Goal: Task Accomplishment & Management: Manage account settings

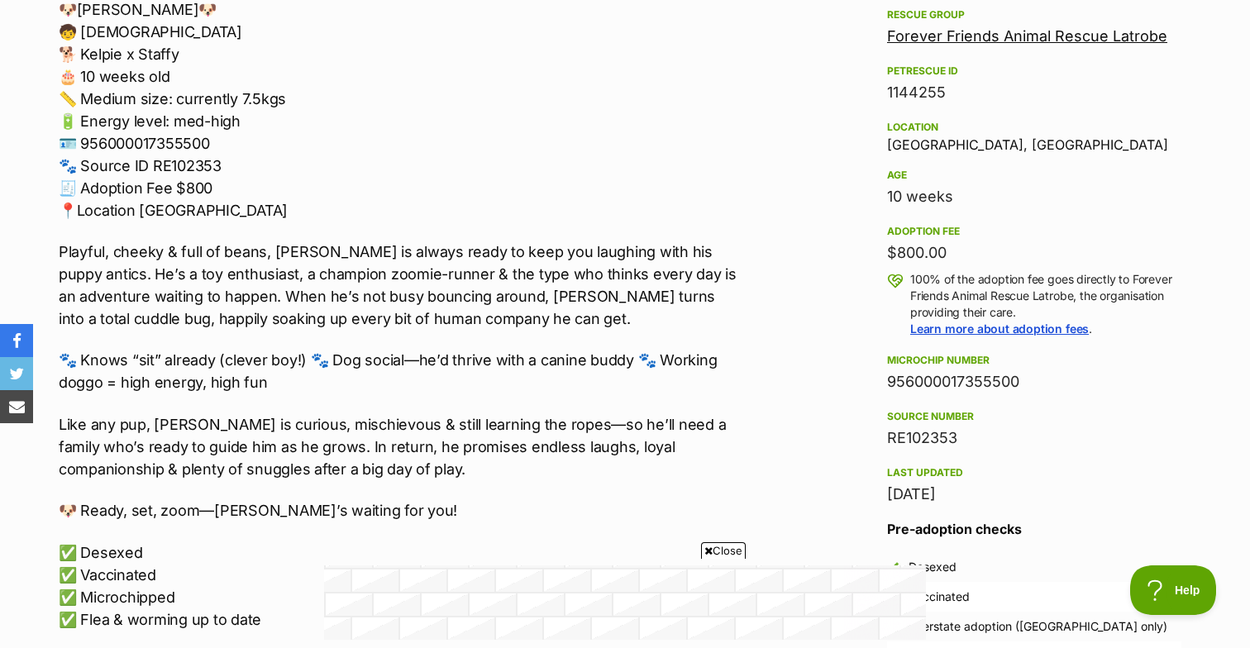
scroll to position [998, 0]
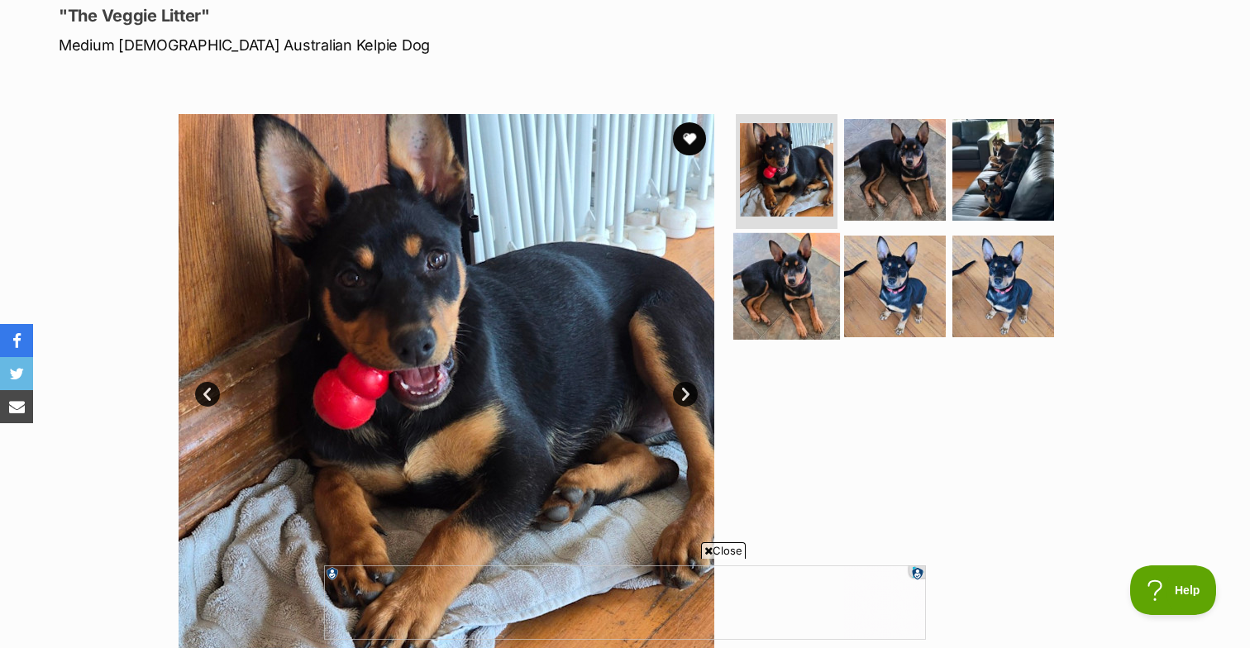
click at [784, 270] on img at bounding box center [786, 286] width 107 height 107
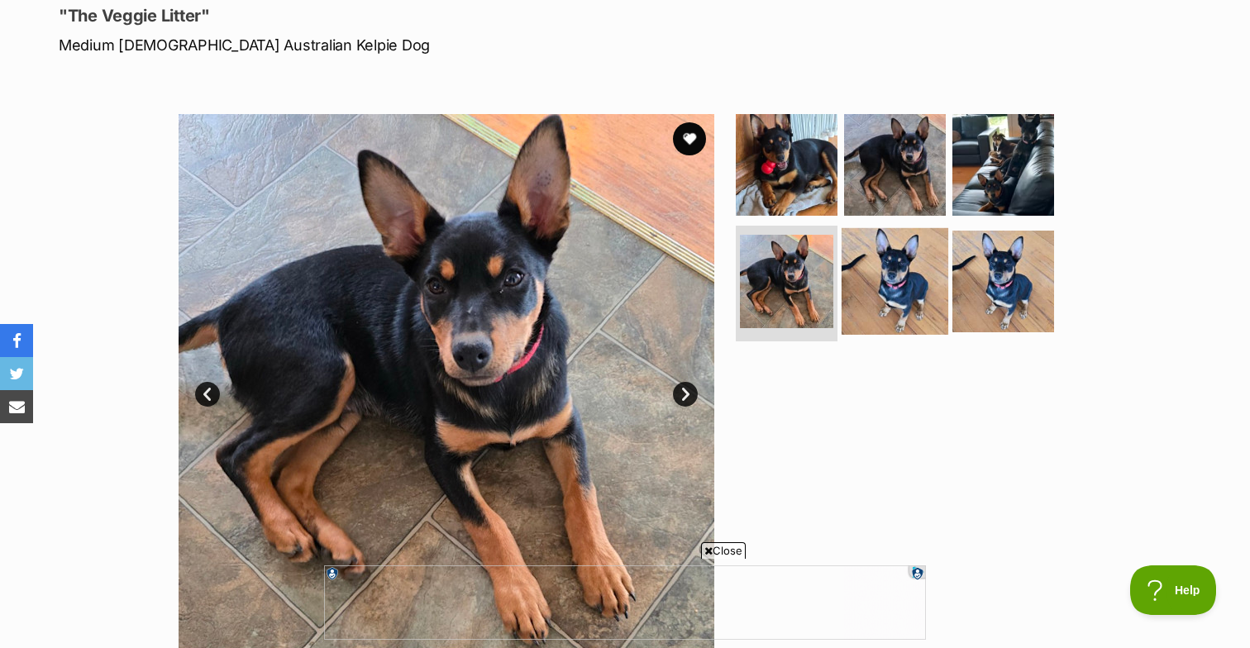
click at [888, 285] on img at bounding box center [895, 281] width 107 height 107
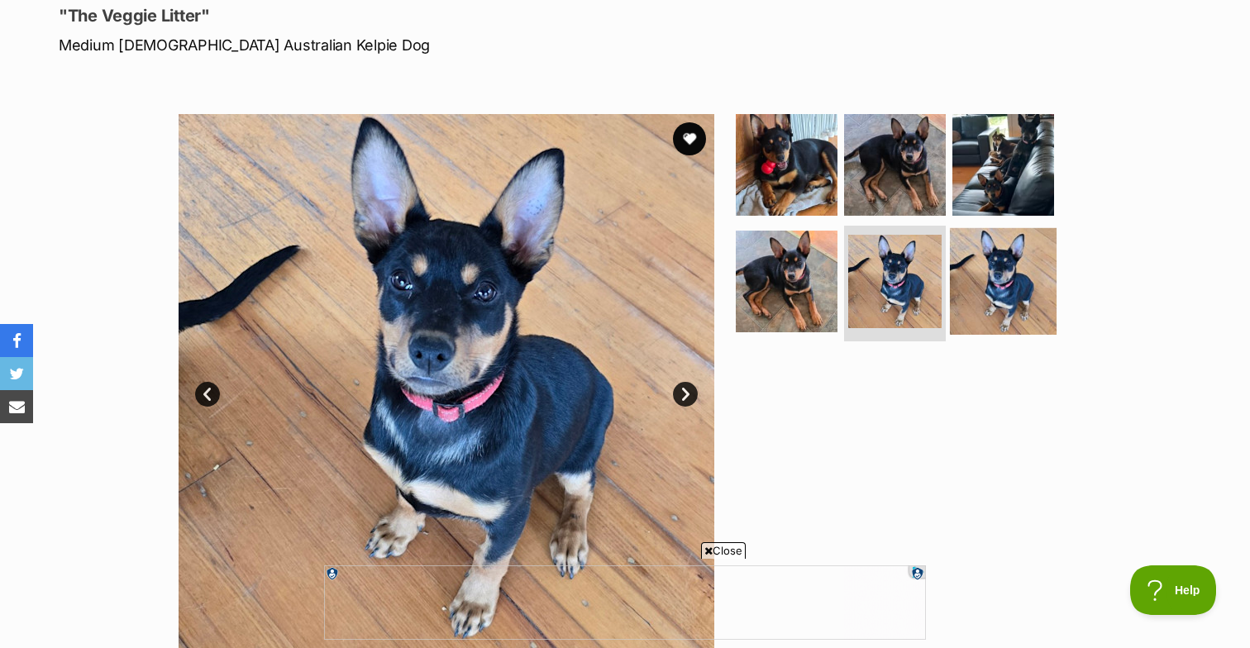
click at [992, 280] on img at bounding box center [1003, 281] width 107 height 107
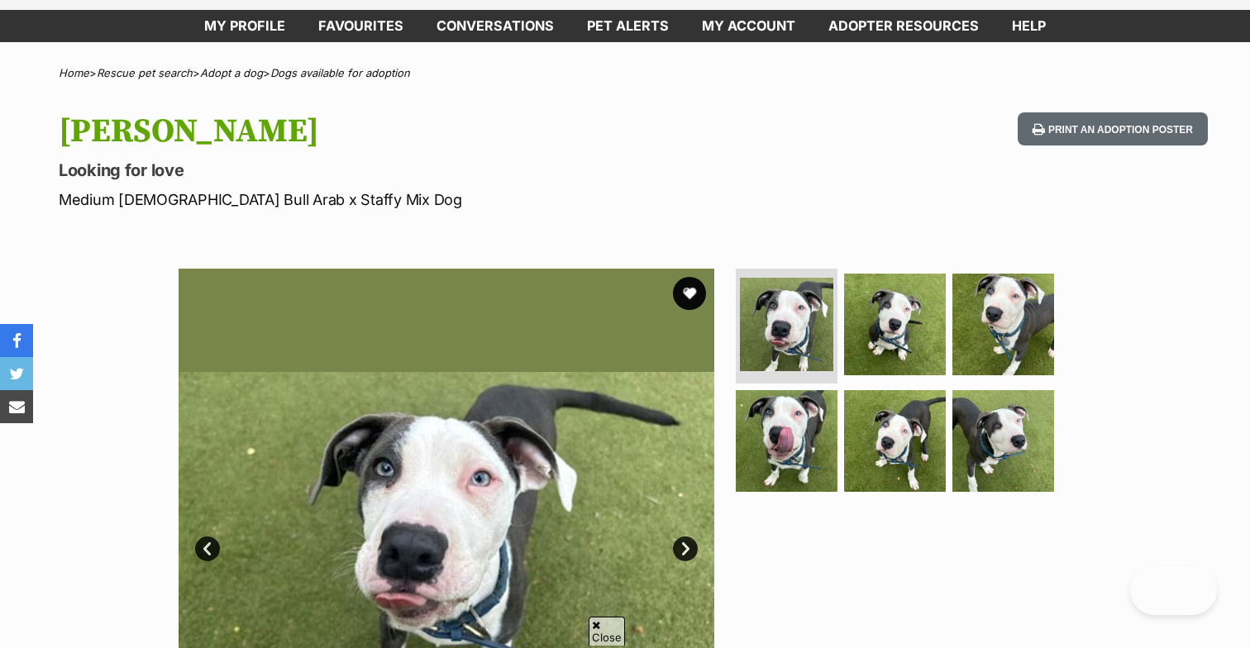
scroll to position [79, 0]
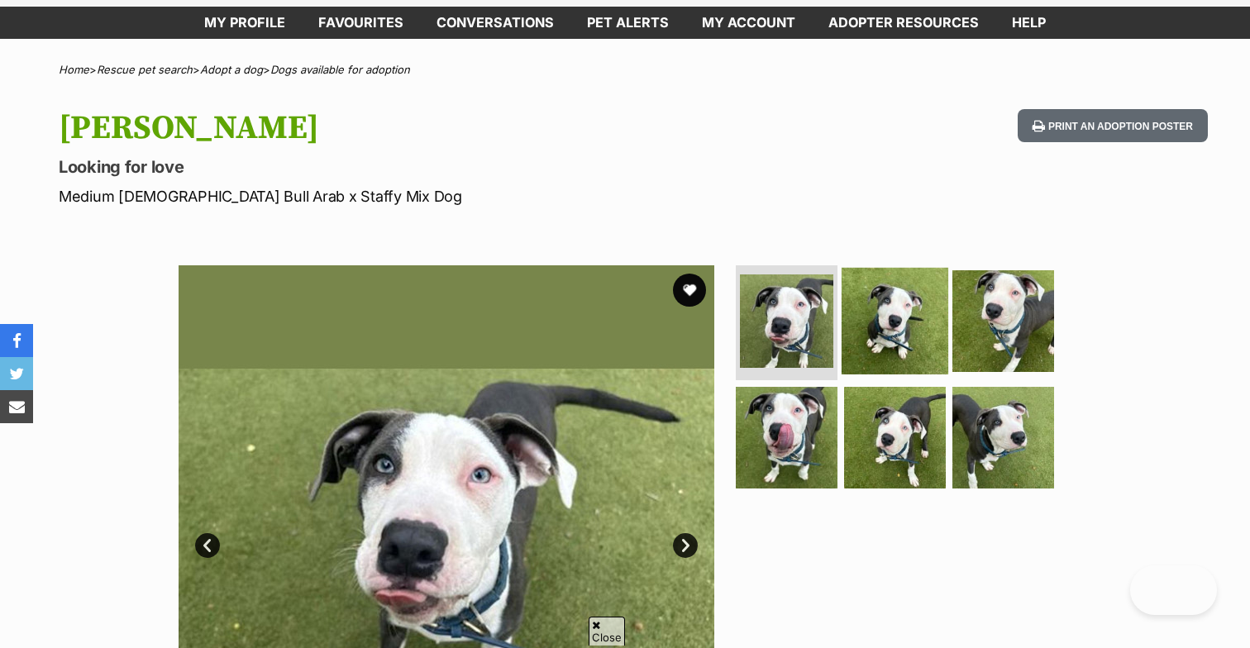
click at [890, 318] on img at bounding box center [895, 320] width 107 height 107
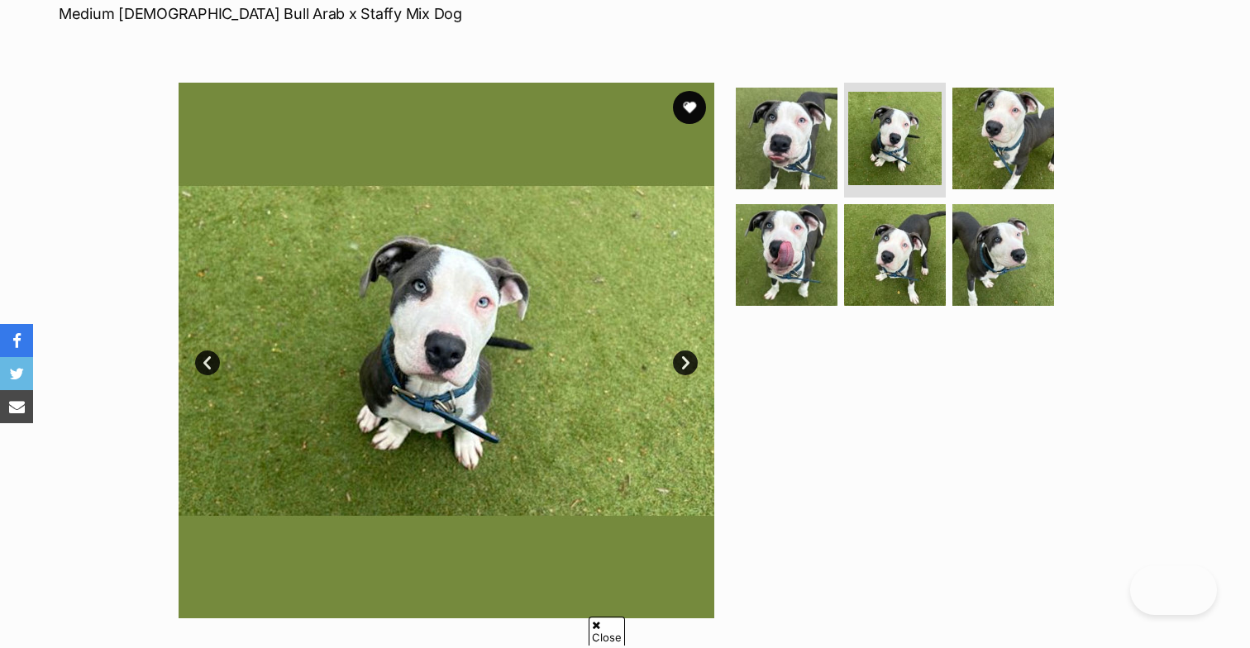
scroll to position [271, 0]
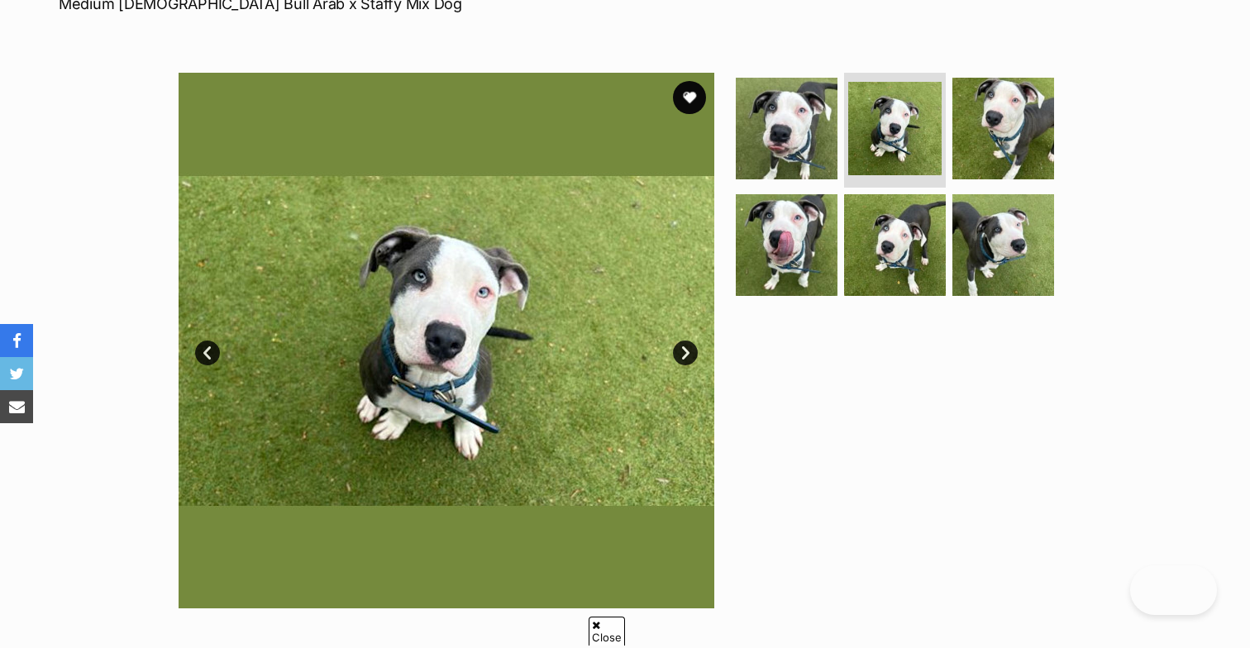
click at [690, 353] on link "Next" at bounding box center [685, 353] width 25 height 25
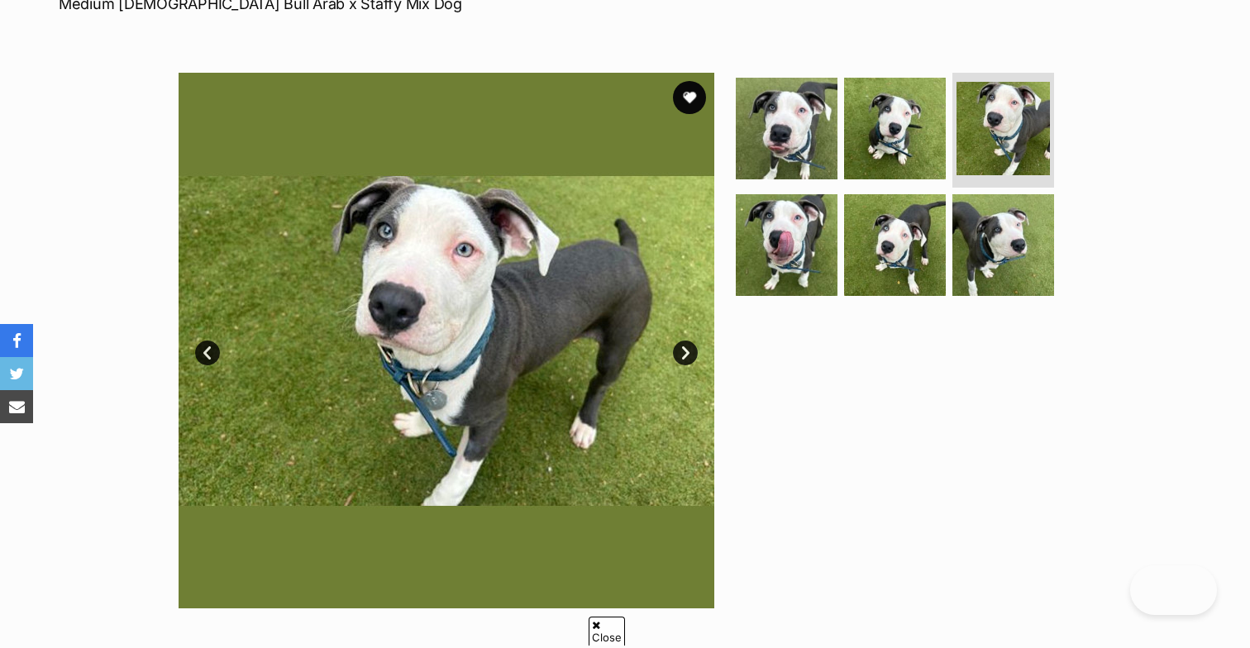
click at [690, 353] on link "Next" at bounding box center [685, 353] width 25 height 25
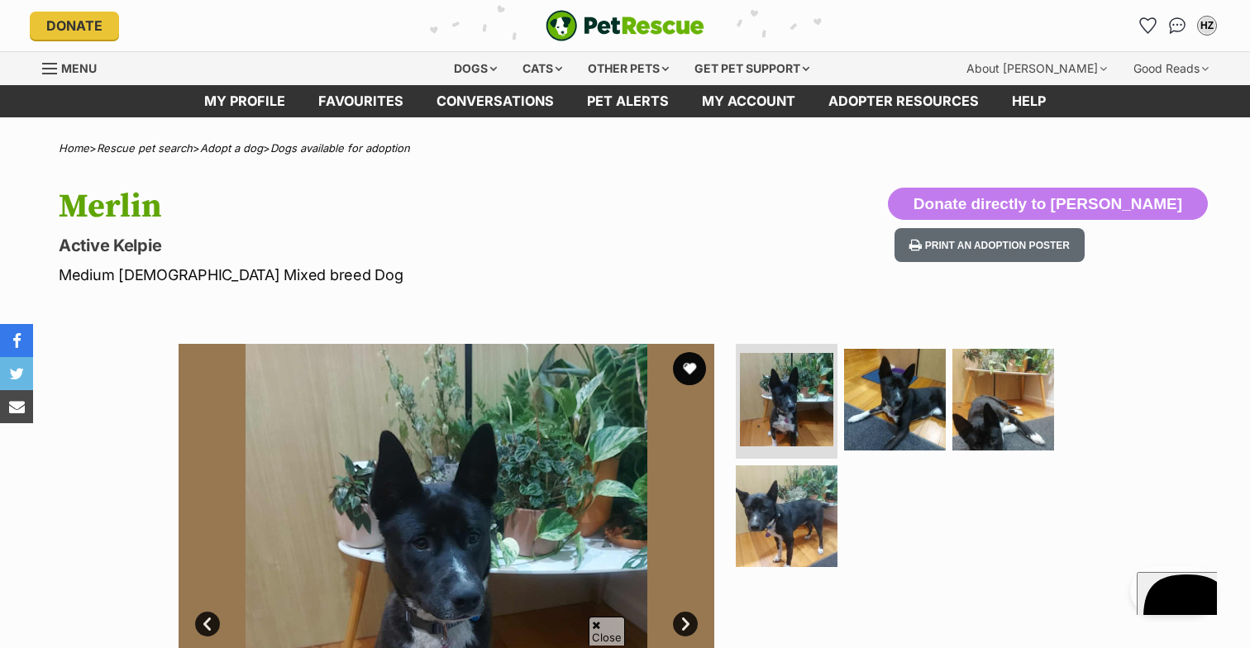
scroll to position [489, 0]
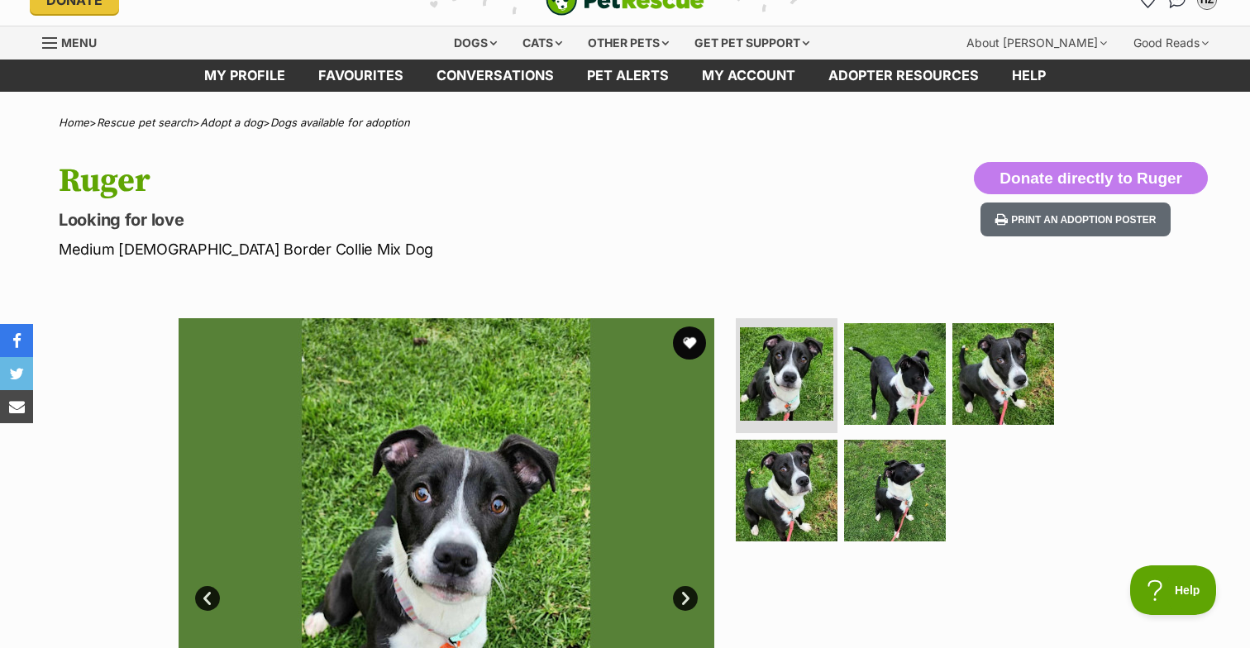
scroll to position [59, 0]
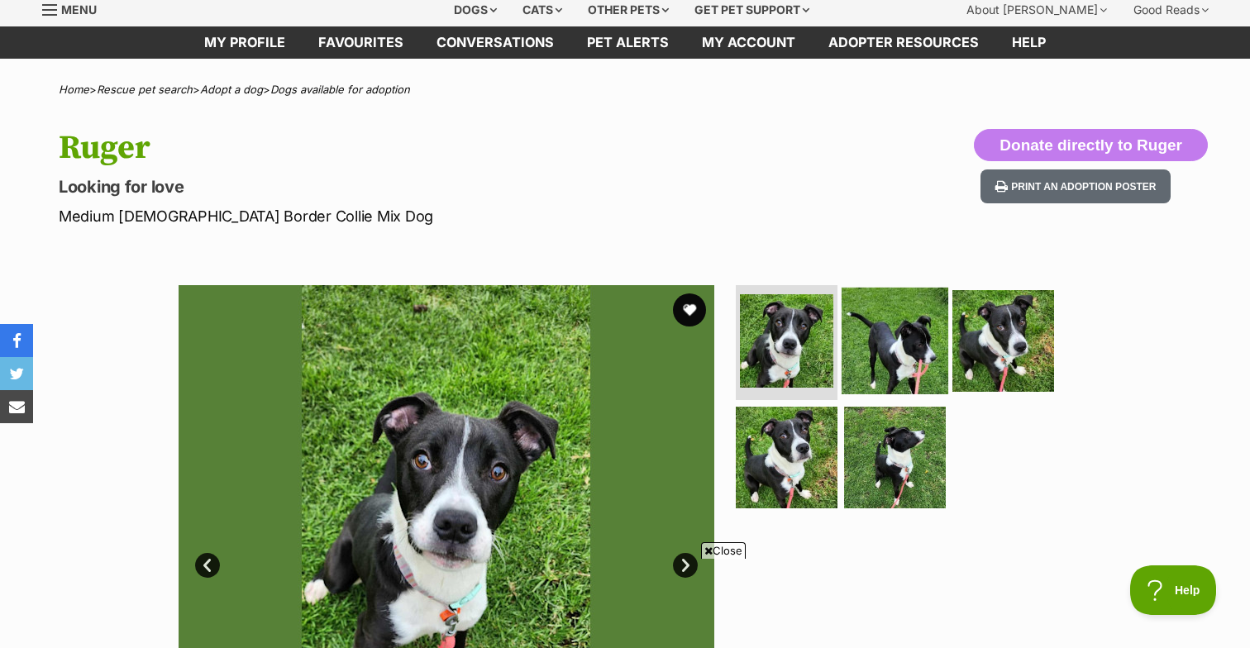
click at [924, 343] on img at bounding box center [895, 340] width 107 height 107
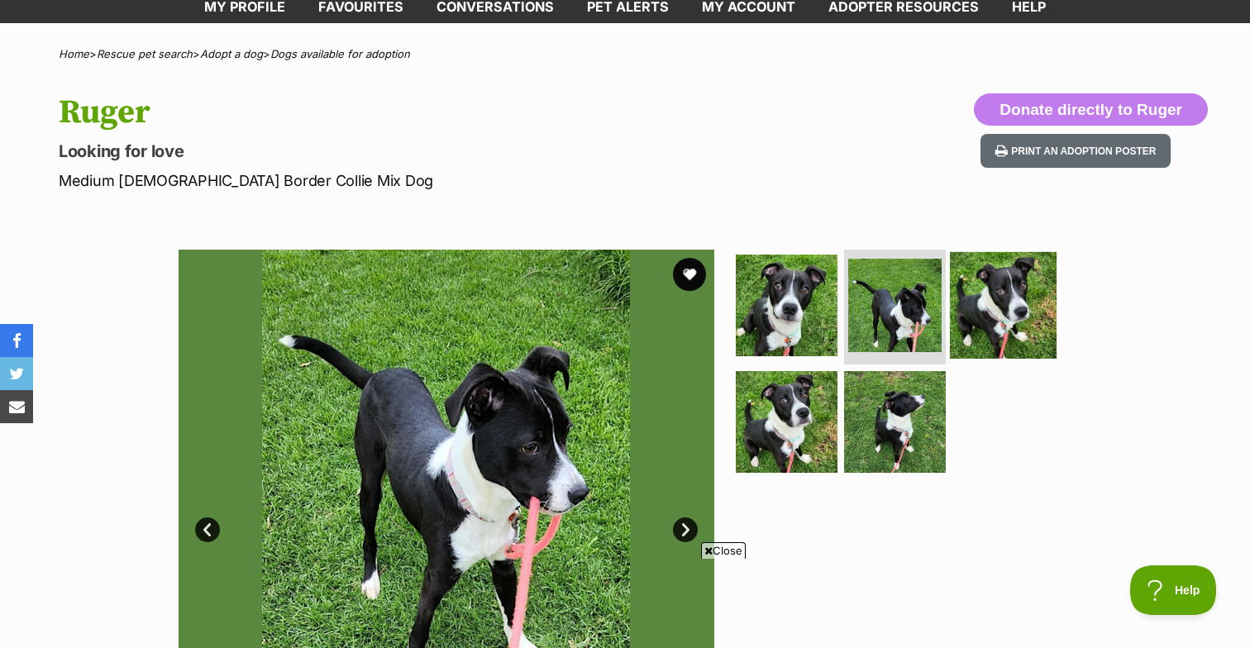
scroll to position [326, 0]
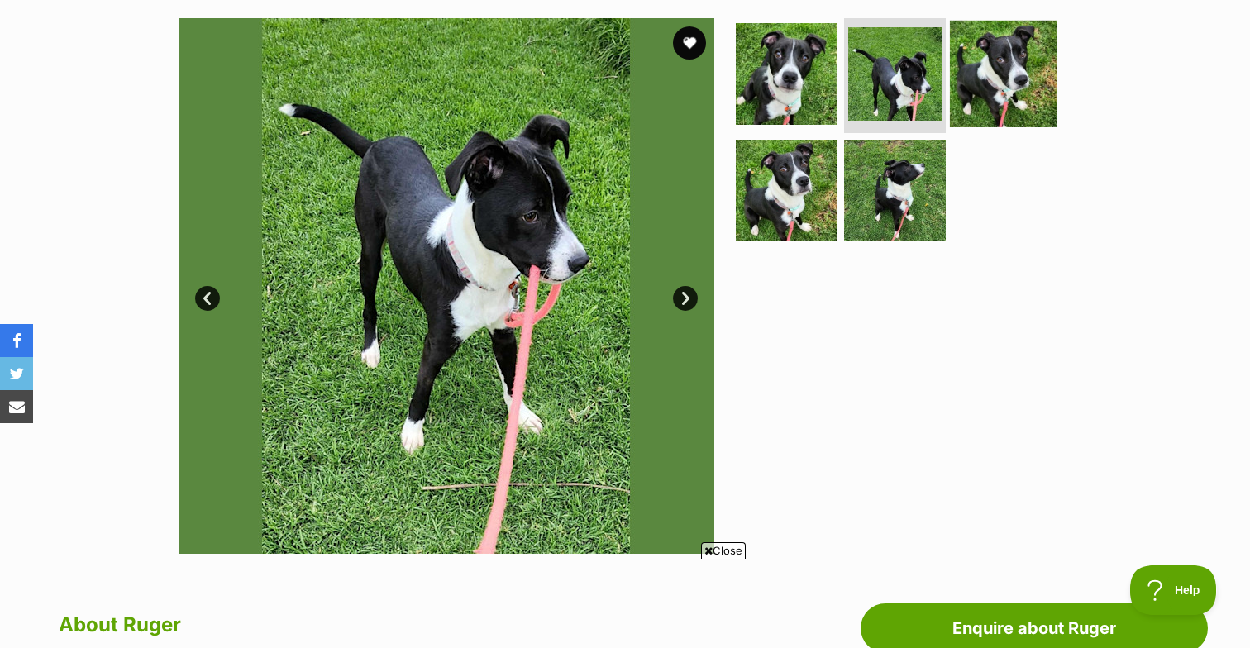
click at [1002, 74] on img at bounding box center [1003, 73] width 107 height 107
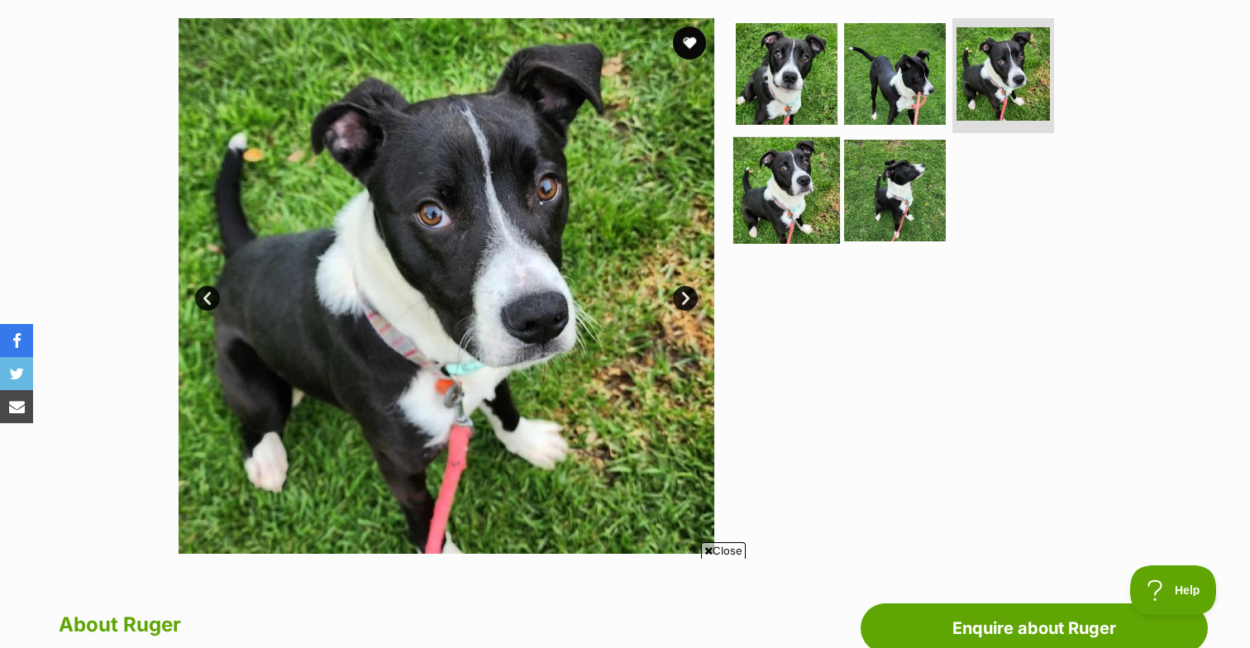
click at [787, 178] on img at bounding box center [786, 190] width 107 height 107
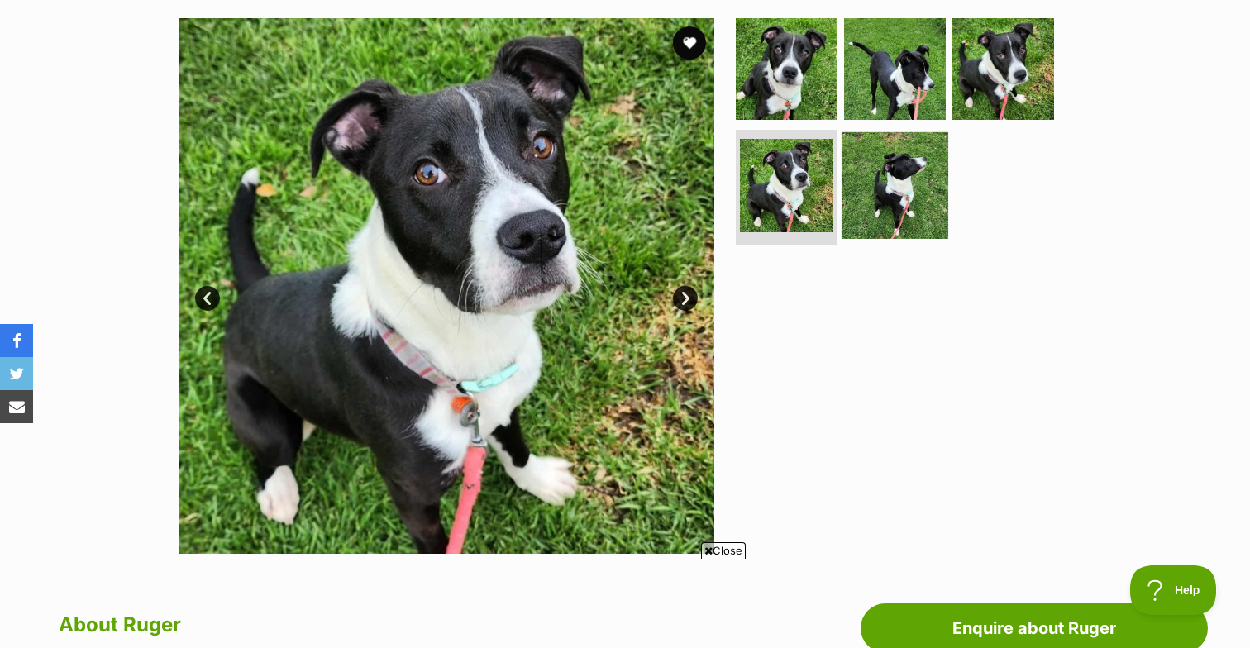
click at [876, 187] on img at bounding box center [895, 185] width 107 height 107
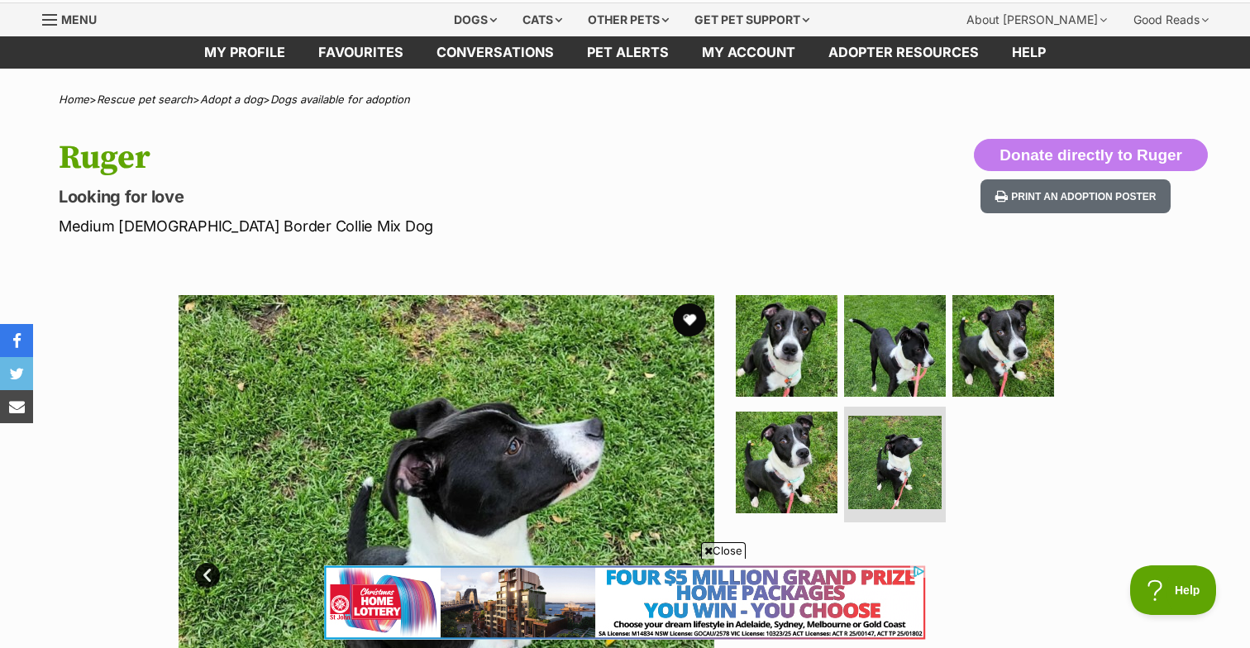
scroll to position [0, 0]
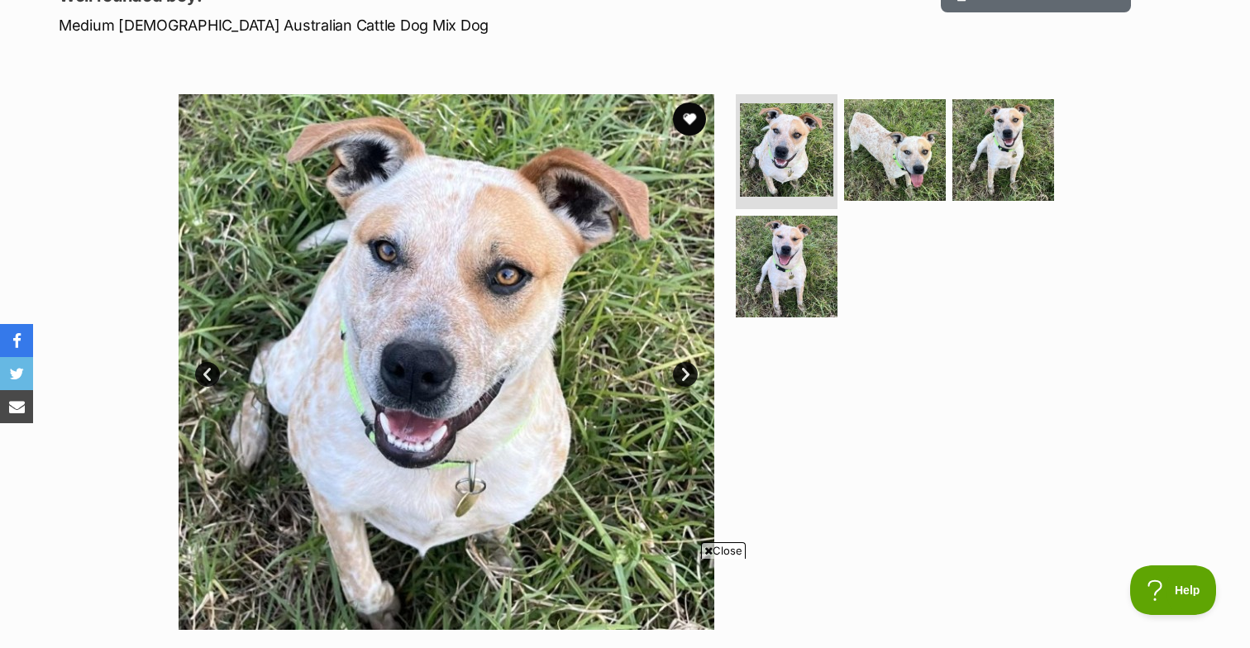
scroll to position [244, 0]
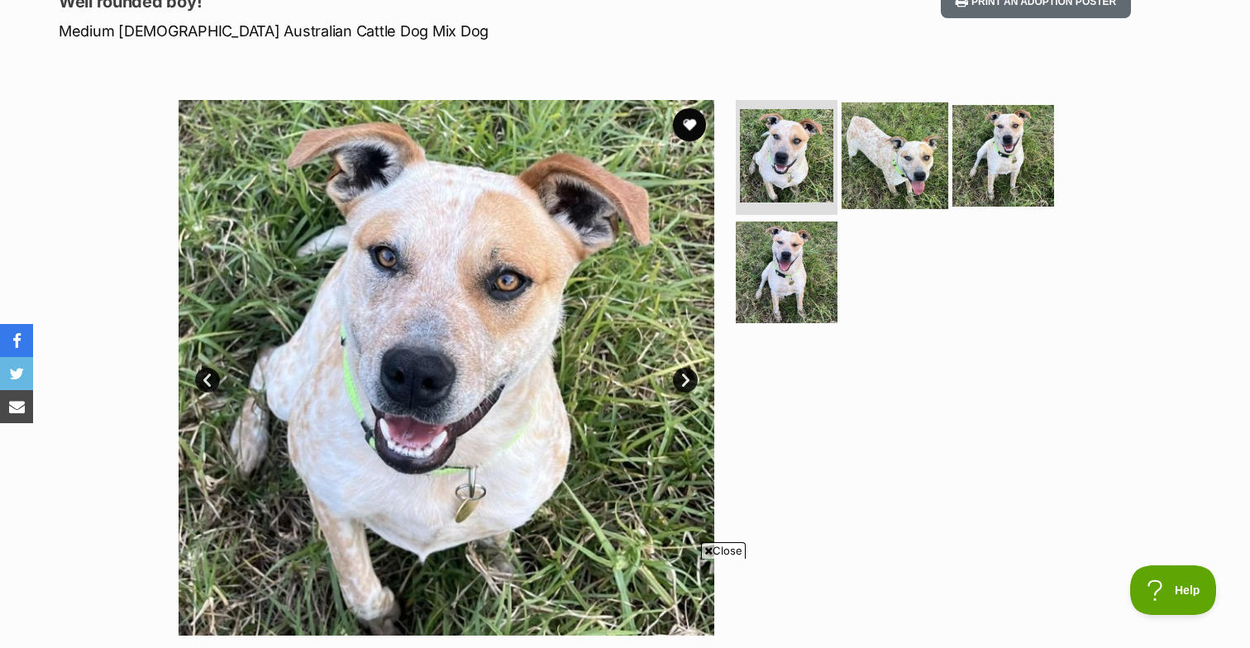
click at [889, 145] on img at bounding box center [895, 155] width 107 height 107
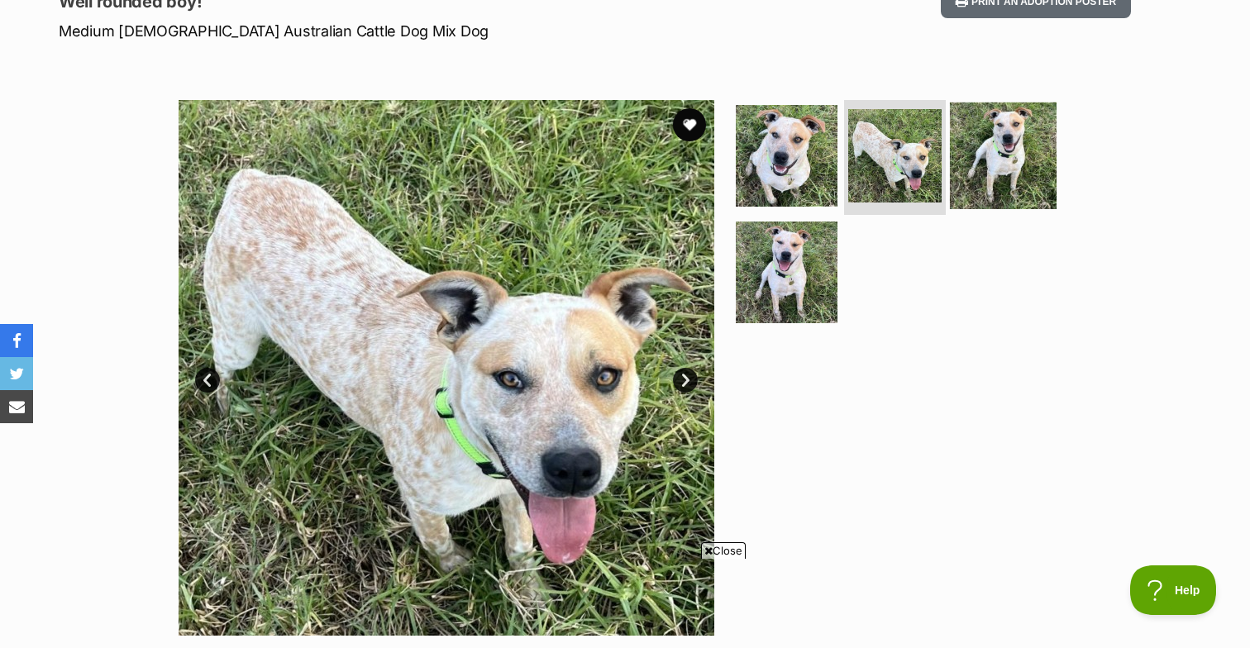
click at [1014, 155] on img at bounding box center [1003, 155] width 107 height 107
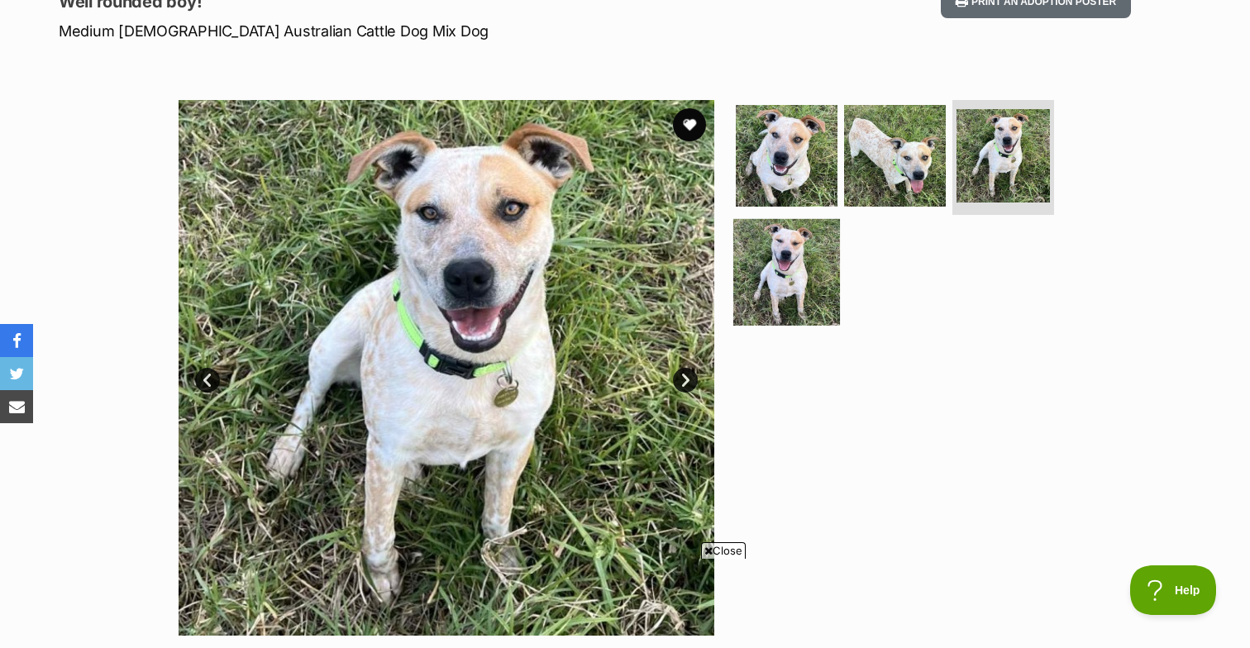
click at [795, 262] on img at bounding box center [786, 272] width 107 height 107
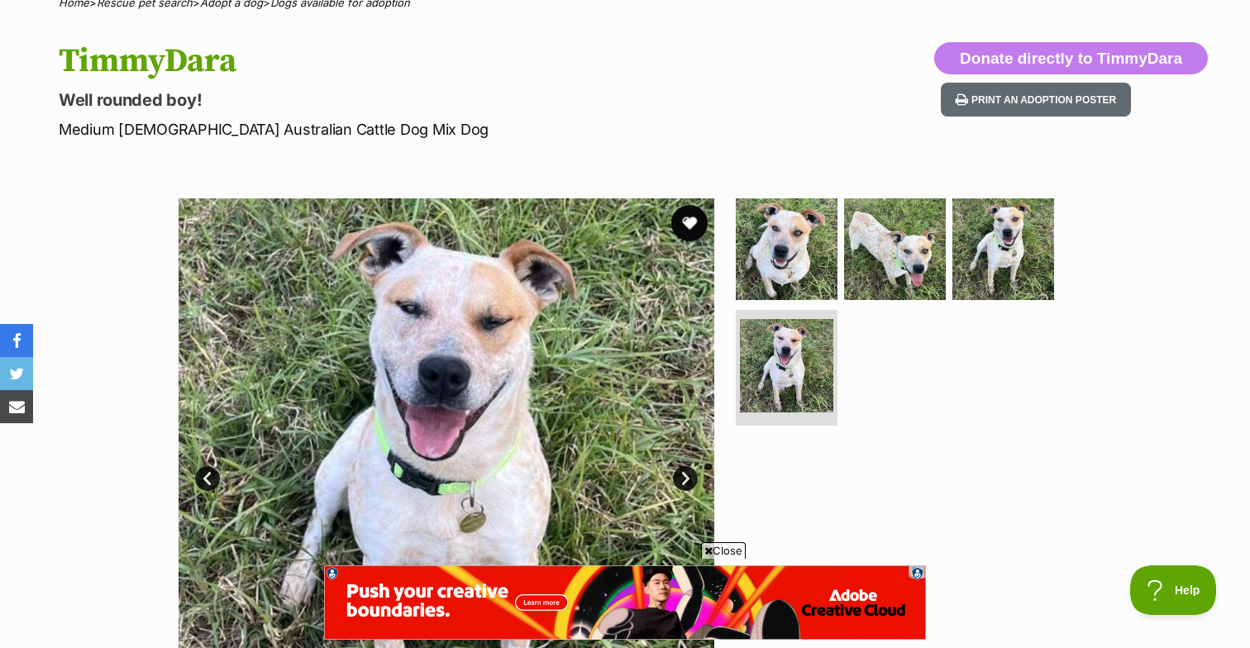
scroll to position [0, 0]
click at [686, 222] on button "favourite" at bounding box center [689, 223] width 36 height 36
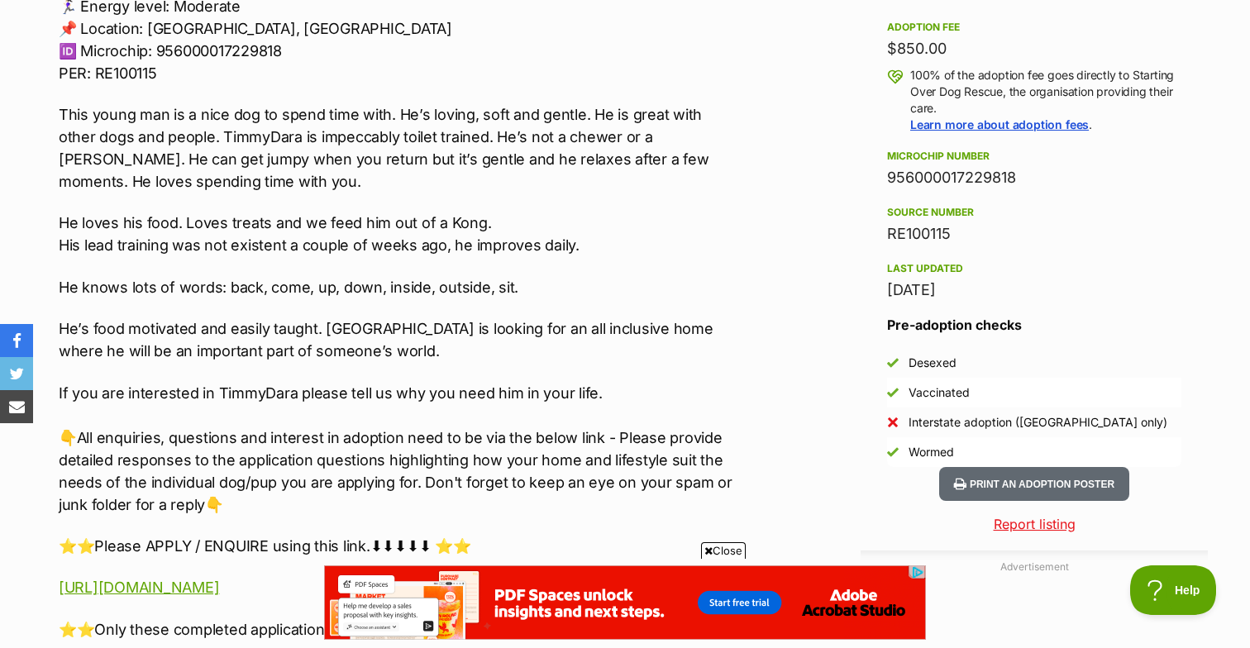
scroll to position [1143, 0]
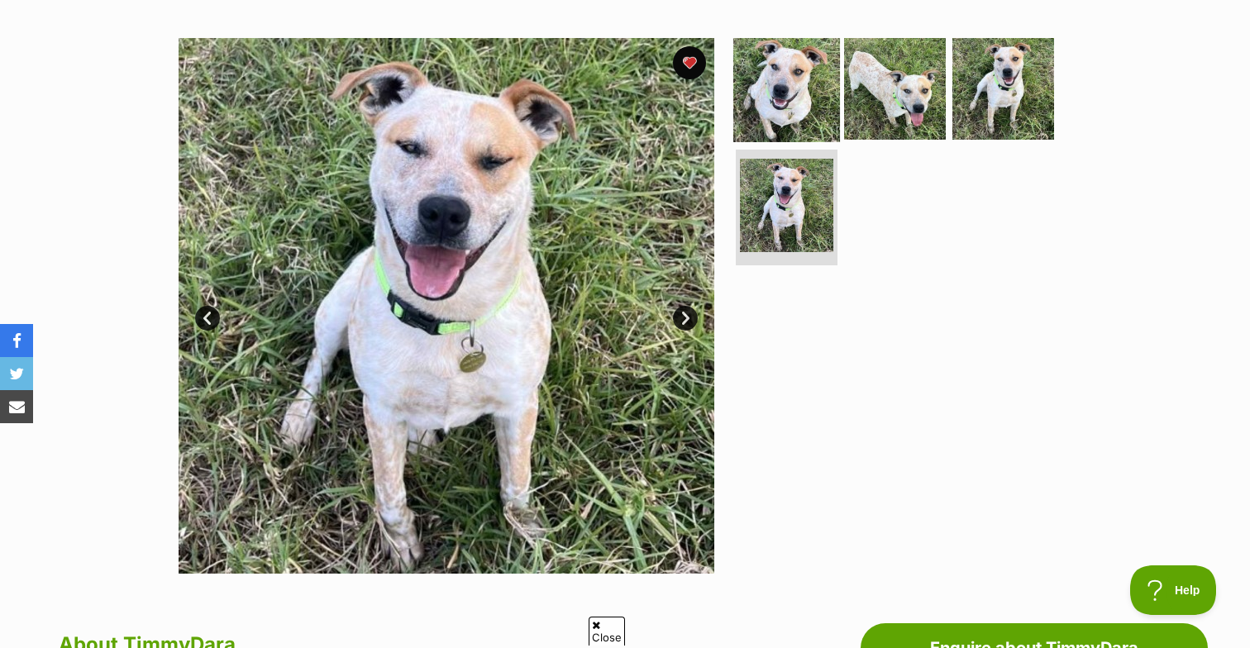
click at [806, 102] on img at bounding box center [786, 88] width 107 height 107
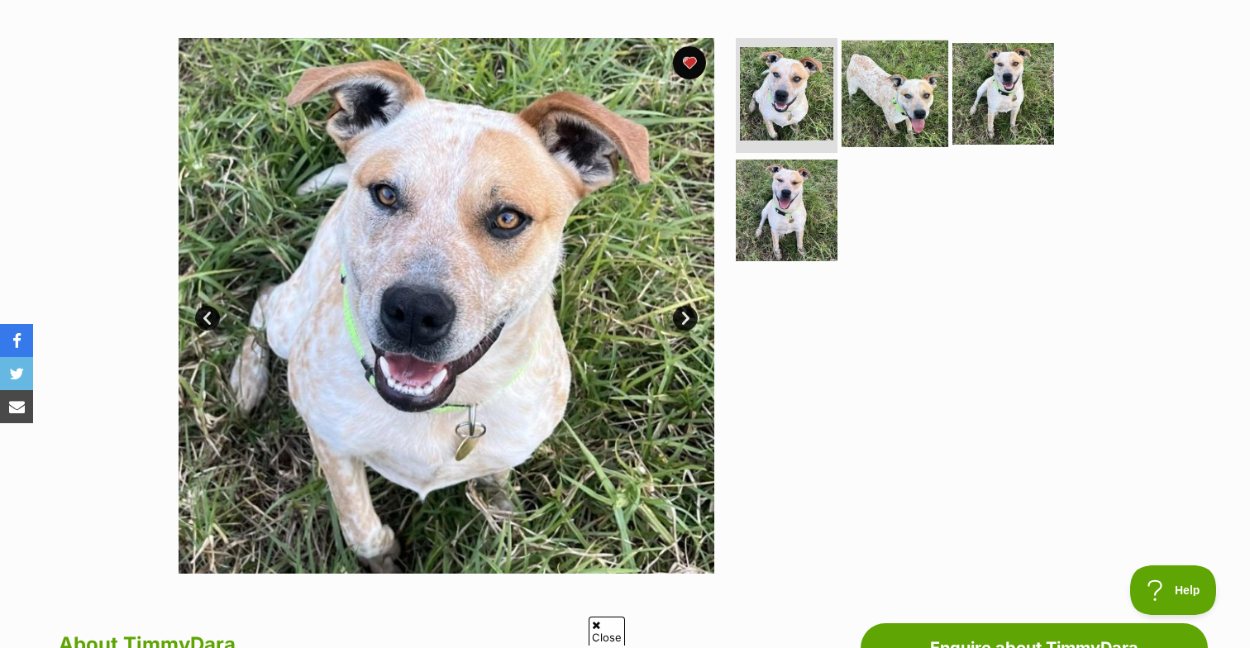
click at [875, 95] on img at bounding box center [895, 93] width 107 height 107
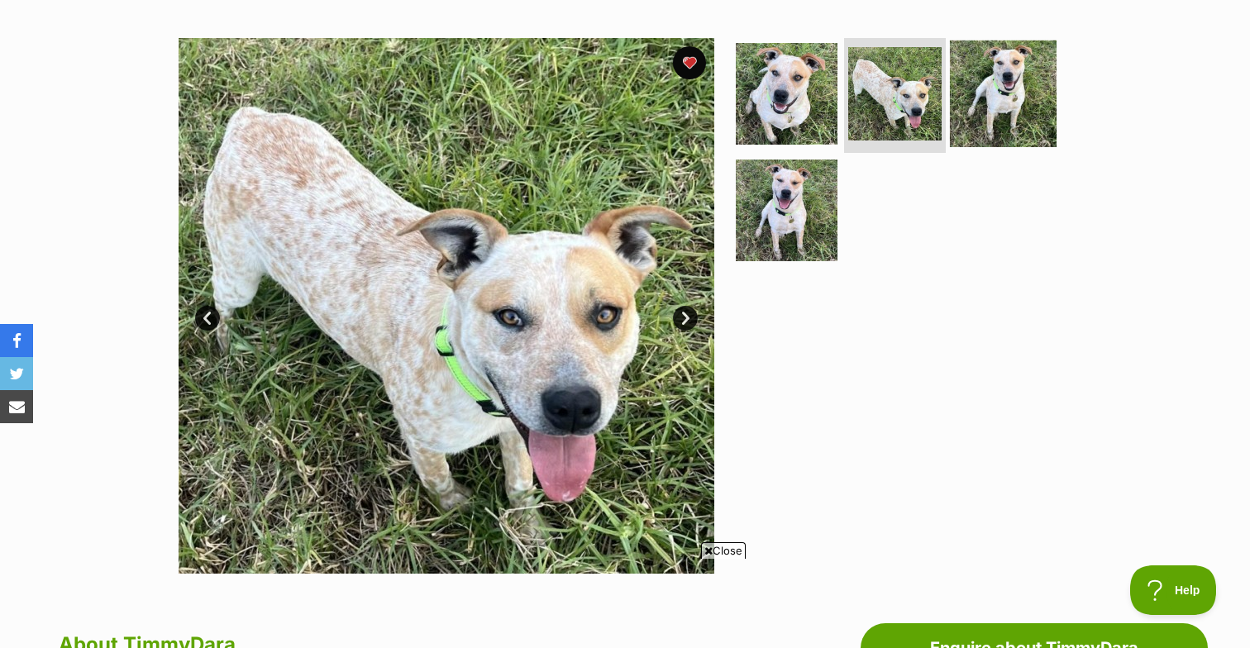
click at [950, 92] on img at bounding box center [1003, 93] width 107 height 107
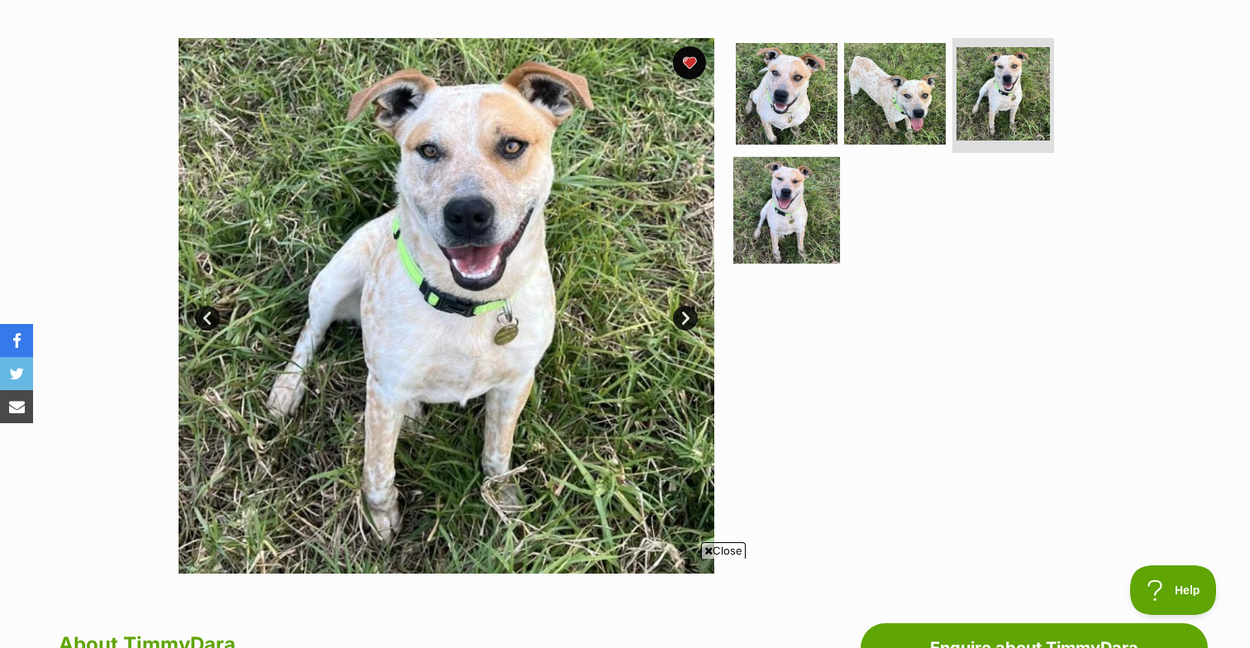
click at [788, 199] on img at bounding box center [786, 210] width 107 height 107
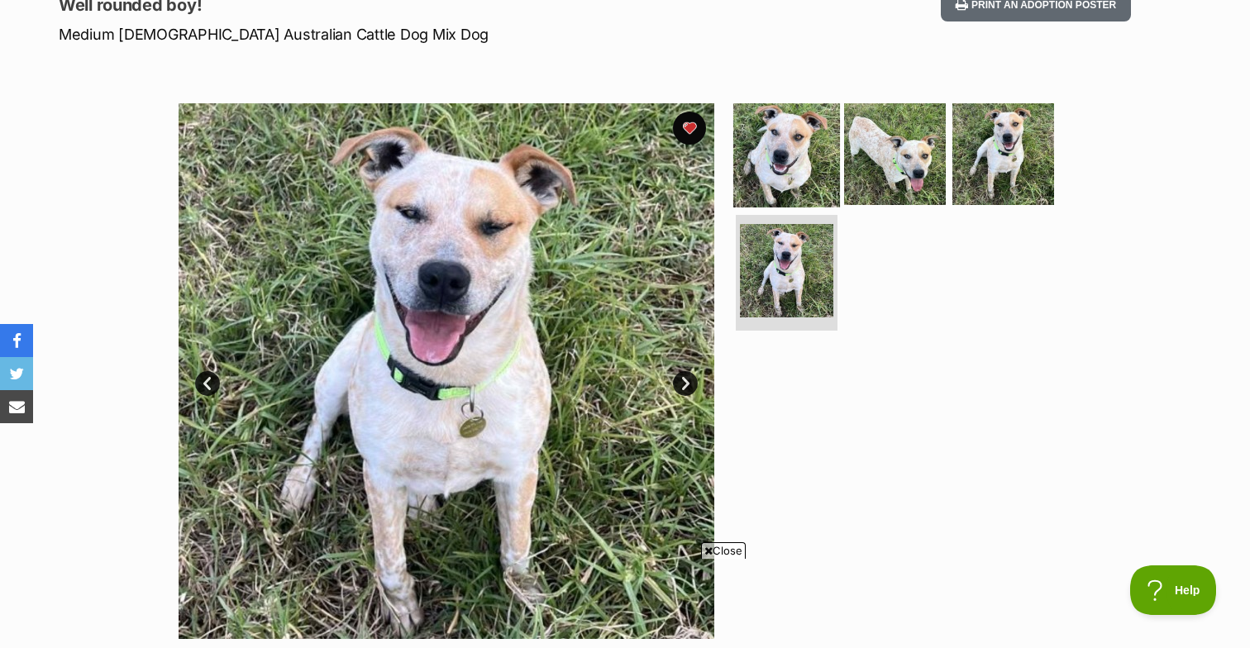
click at [766, 125] on img at bounding box center [786, 153] width 107 height 107
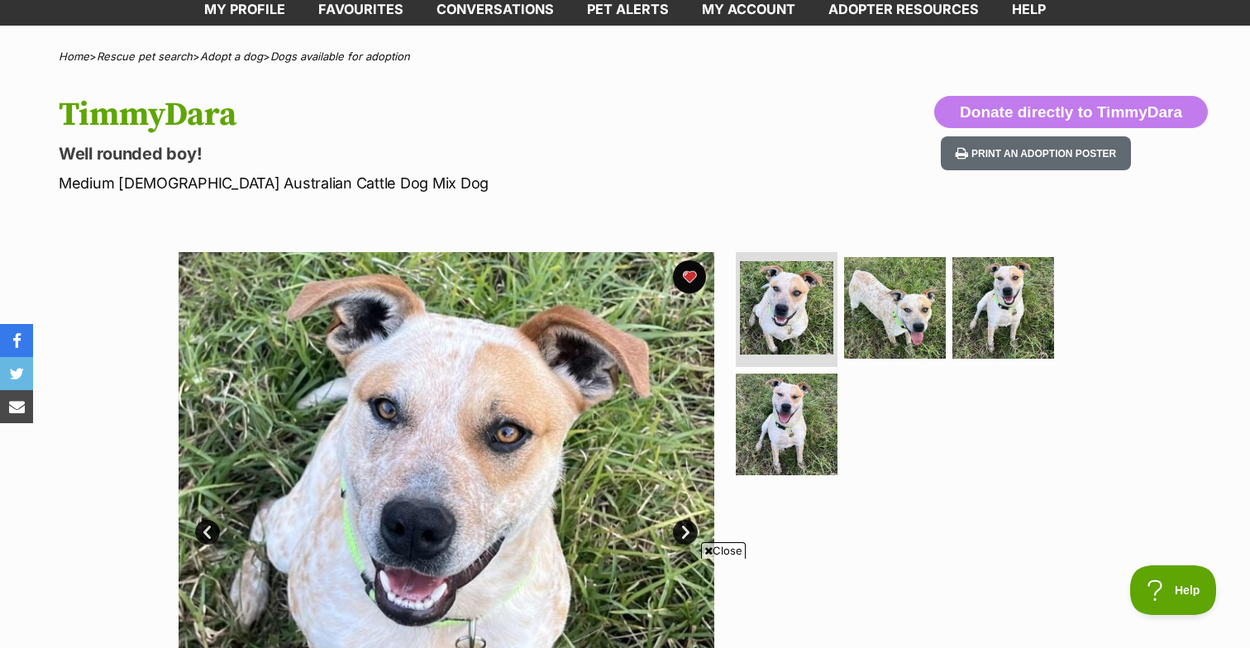
scroll to position [0, 0]
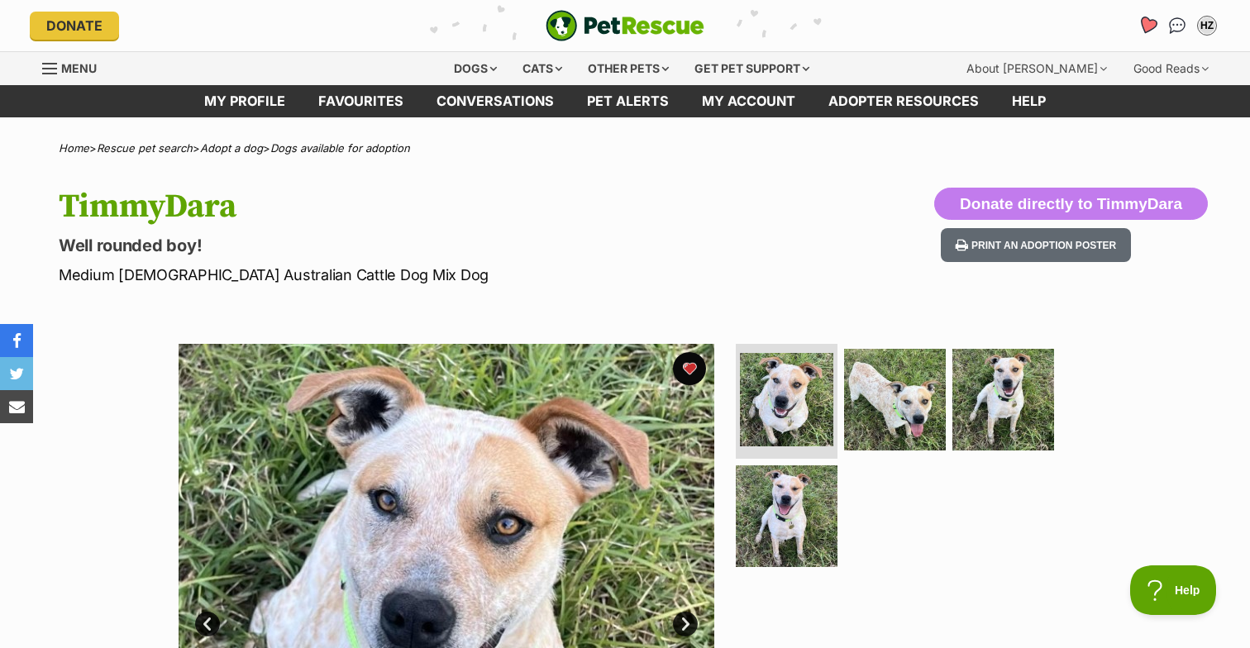
click at [1147, 20] on icon "Favourites" at bounding box center [1148, 25] width 20 height 19
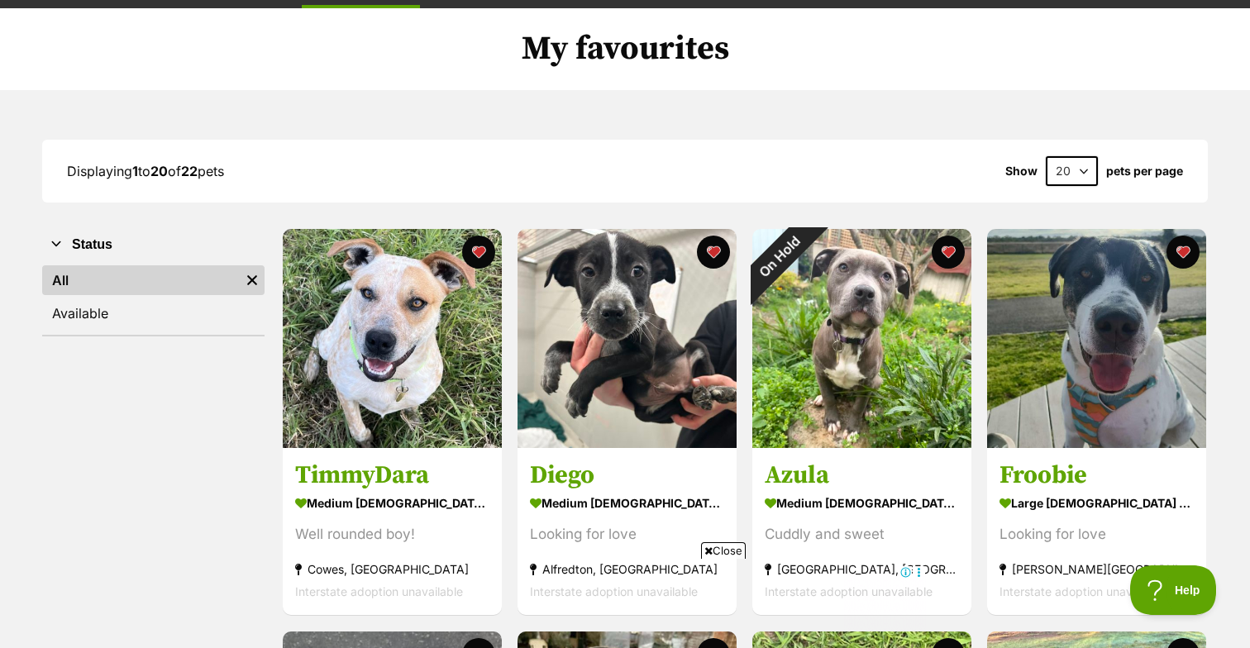
scroll to position [99, 0]
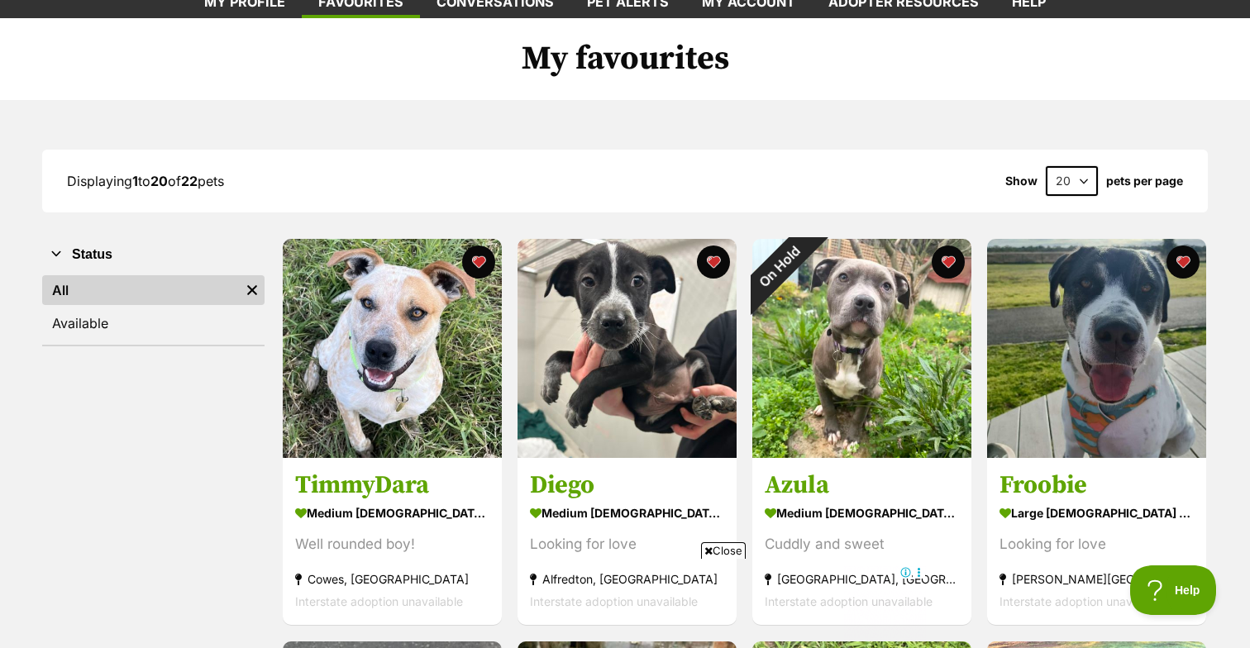
click at [1091, 181] on select "20 40 60" at bounding box center [1072, 181] width 52 height 30
select select "60"
click at [1046, 166] on select "20 40 60" at bounding box center [1072, 181] width 52 height 30
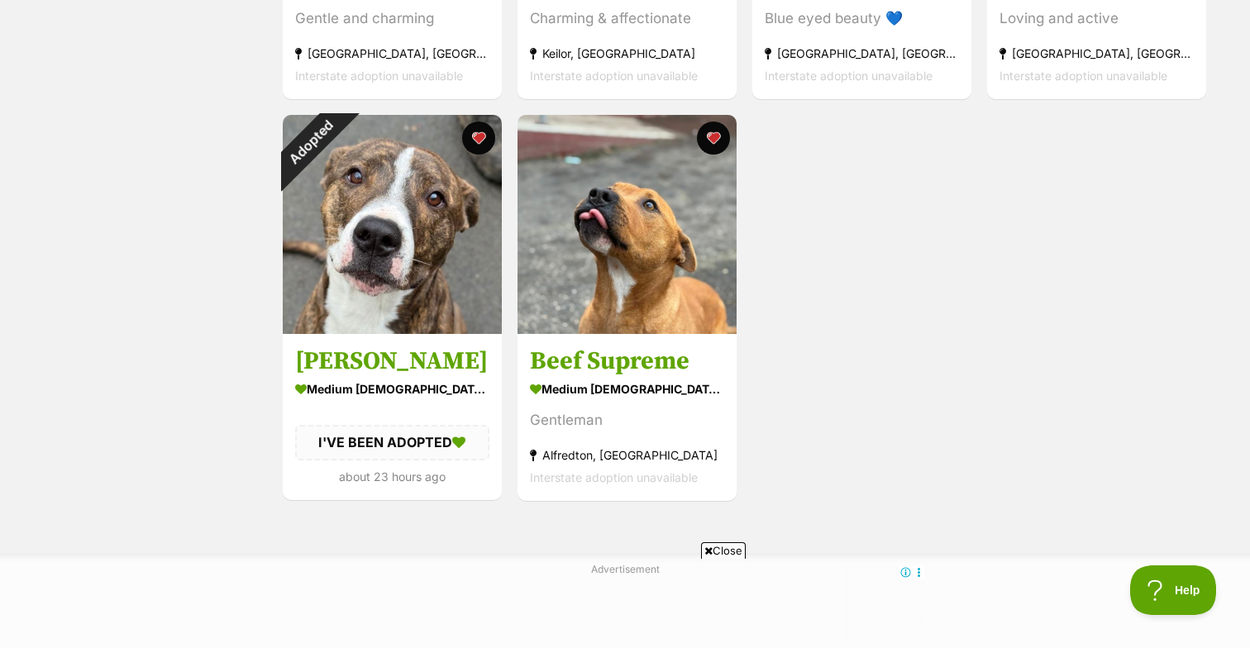
scroll to position [2228, 0]
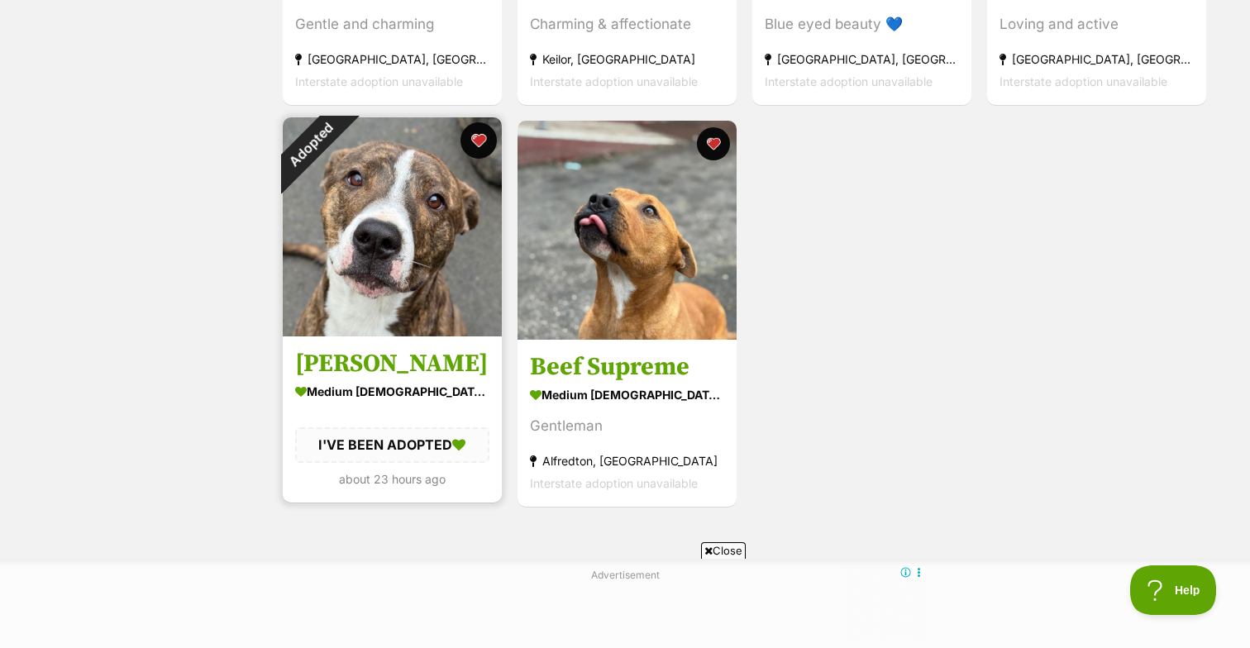
click at [481, 138] on button "favourite" at bounding box center [479, 140] width 36 height 36
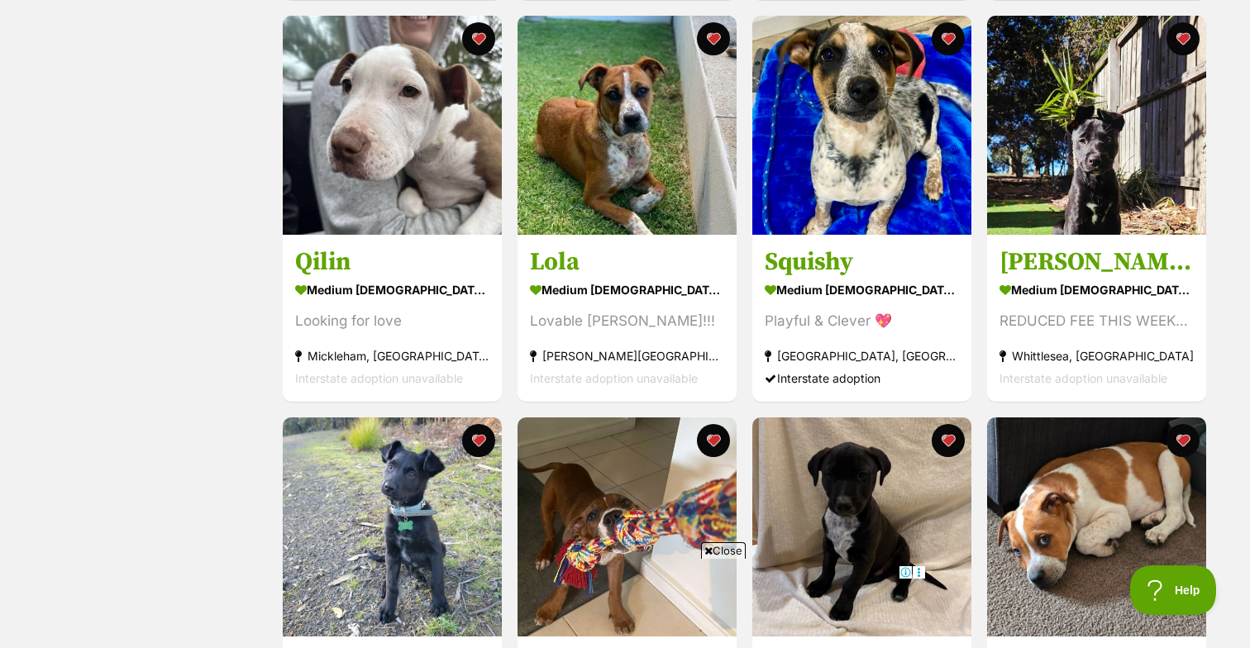
scroll to position [1185, 0]
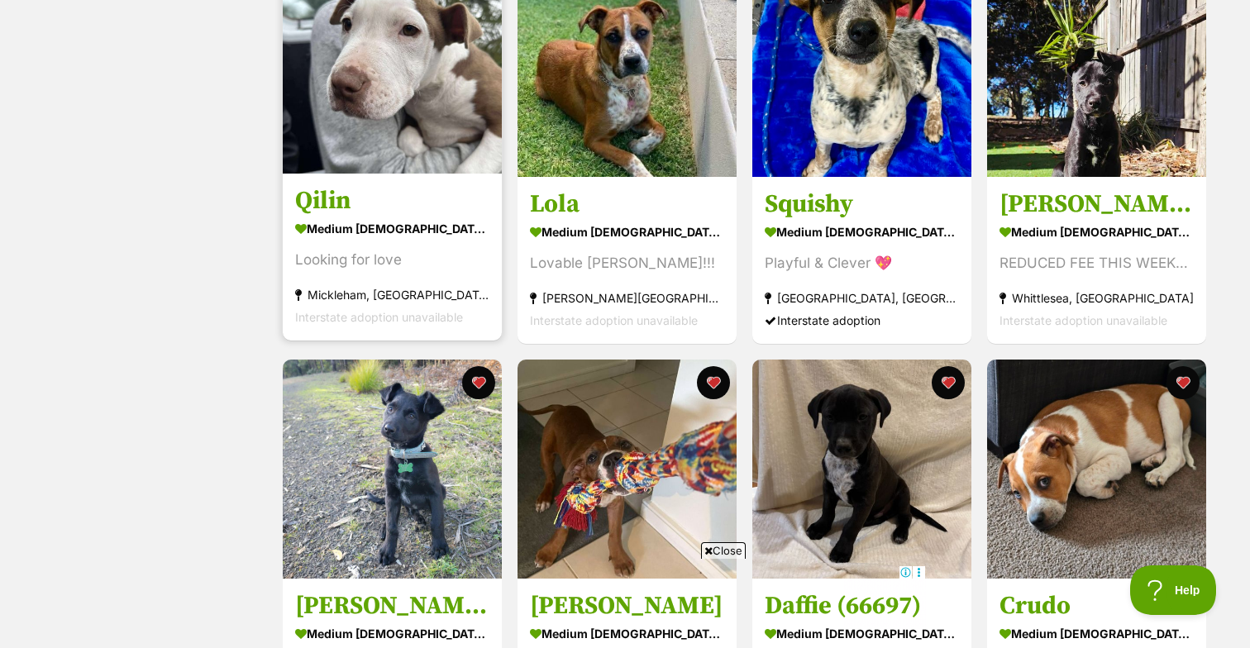
click at [411, 117] on img at bounding box center [392, 64] width 219 height 219
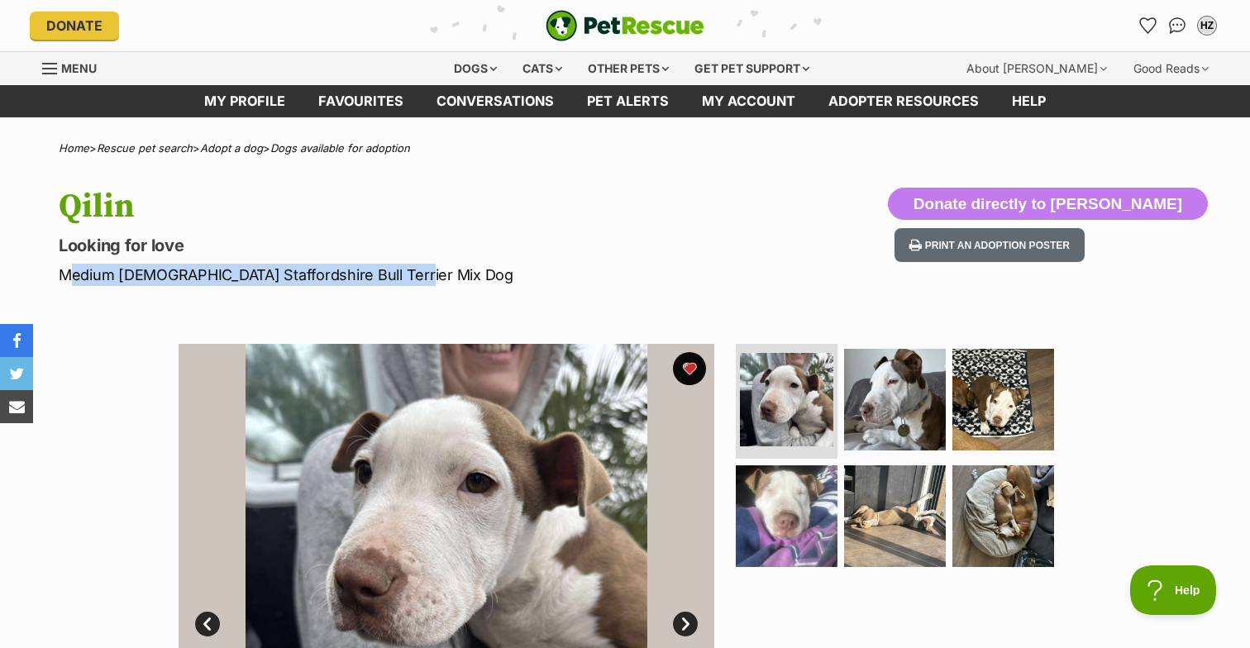
drag, startPoint x: 408, startPoint y: 272, endPoint x: 65, endPoint y: 270, distance: 342.3
click at [65, 270] on p "Medium [DEMOGRAPHIC_DATA] Staffordshire Bull Terrier Mix Dog" at bounding box center [408, 275] width 699 height 22
copy p "Medium [DEMOGRAPHIC_DATA] Staffordshire Bull Terrier Mix Dog"
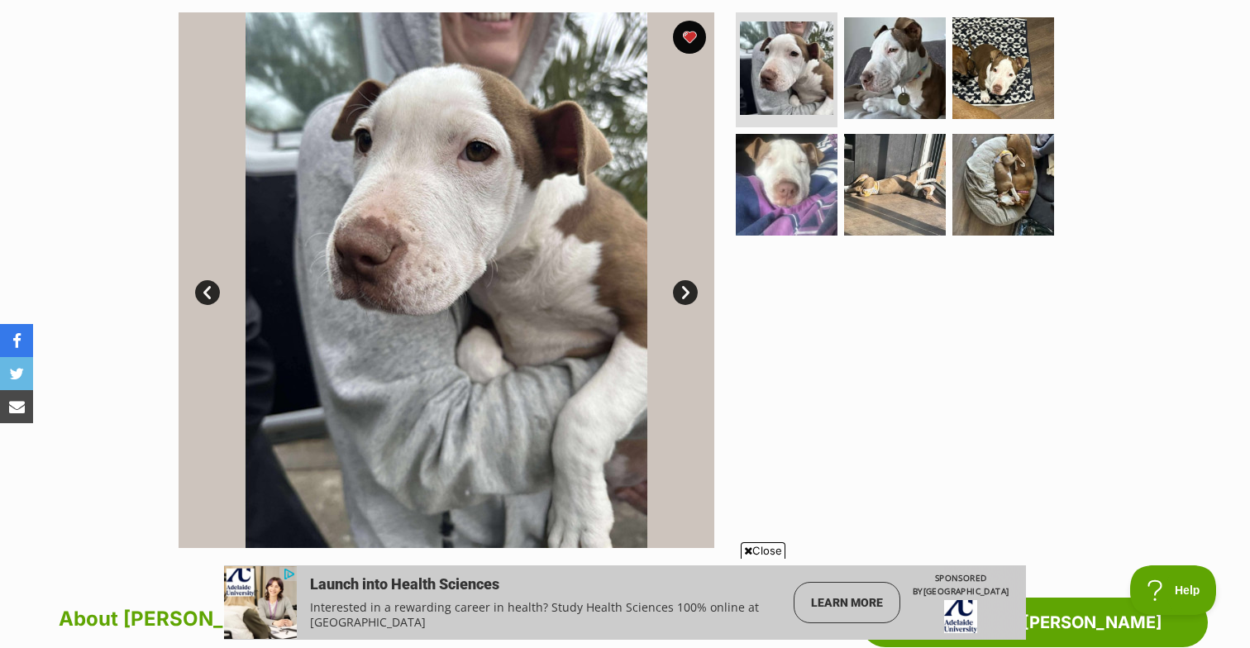
scroll to position [334, 0]
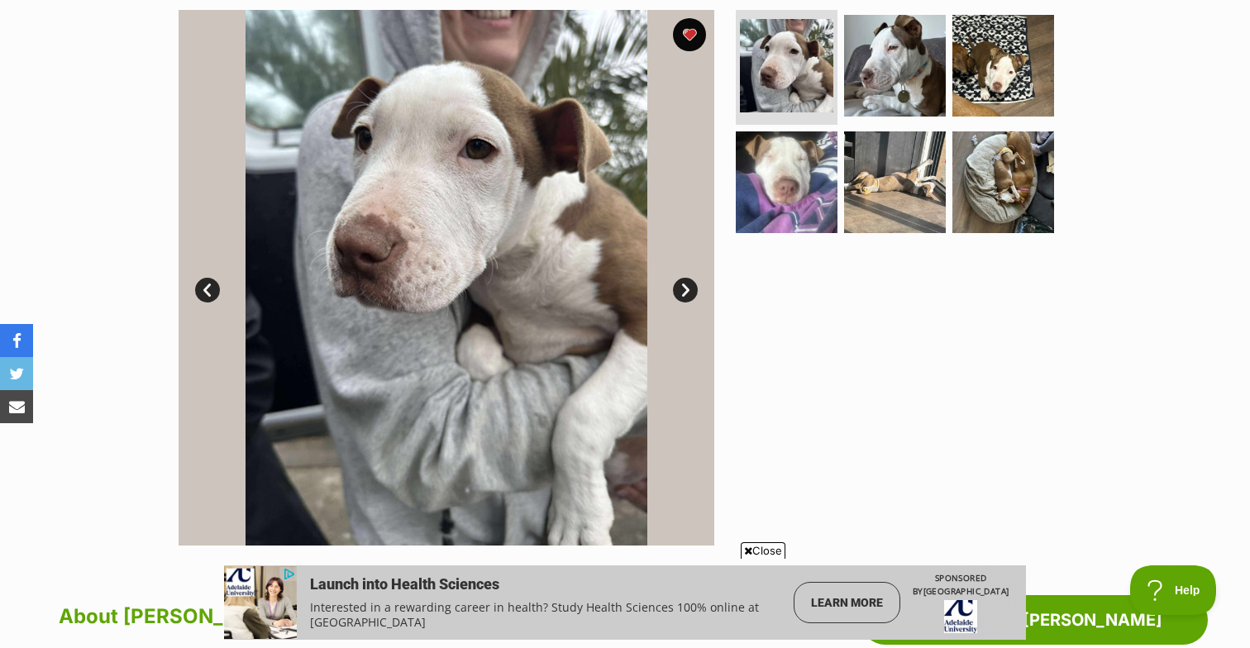
click at [690, 293] on link "Next" at bounding box center [685, 290] width 25 height 25
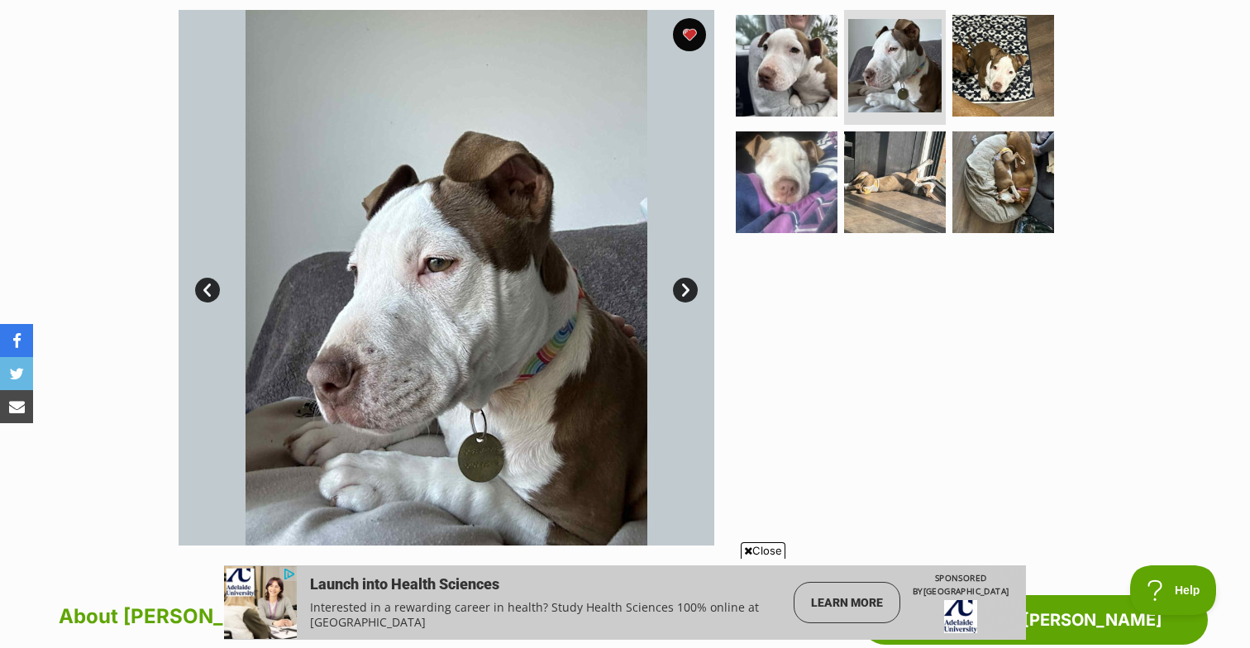
click at [685, 285] on link "Next" at bounding box center [685, 290] width 25 height 25
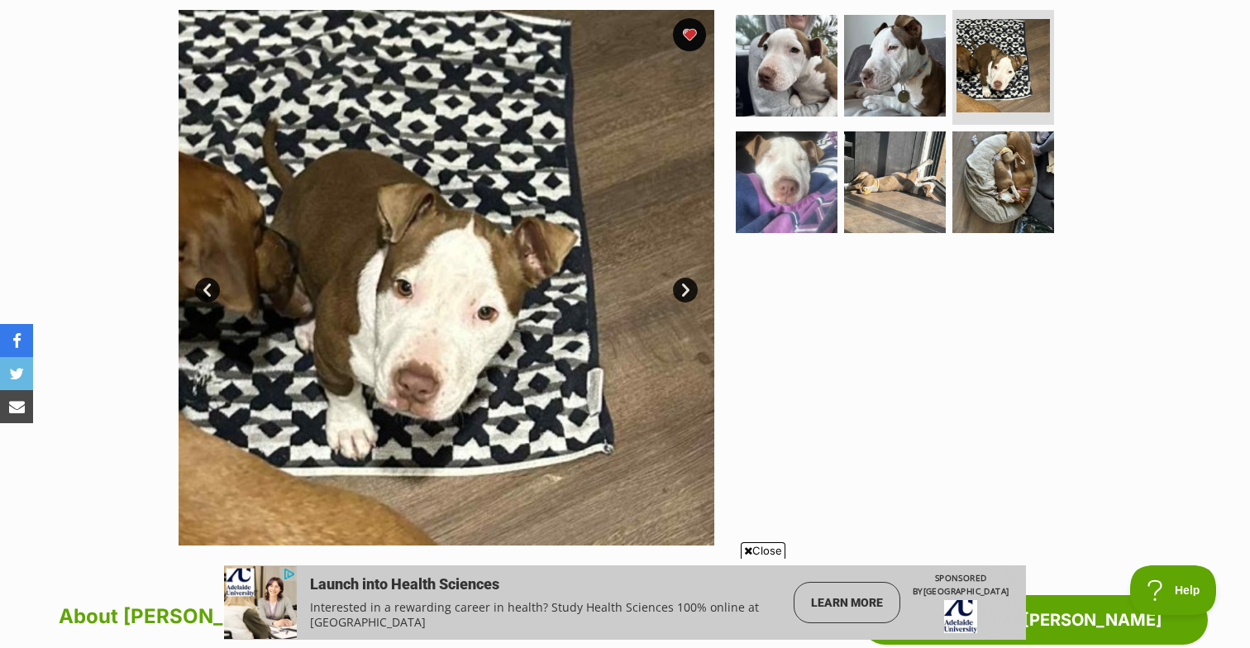
click at [685, 285] on link "Next" at bounding box center [685, 290] width 25 height 25
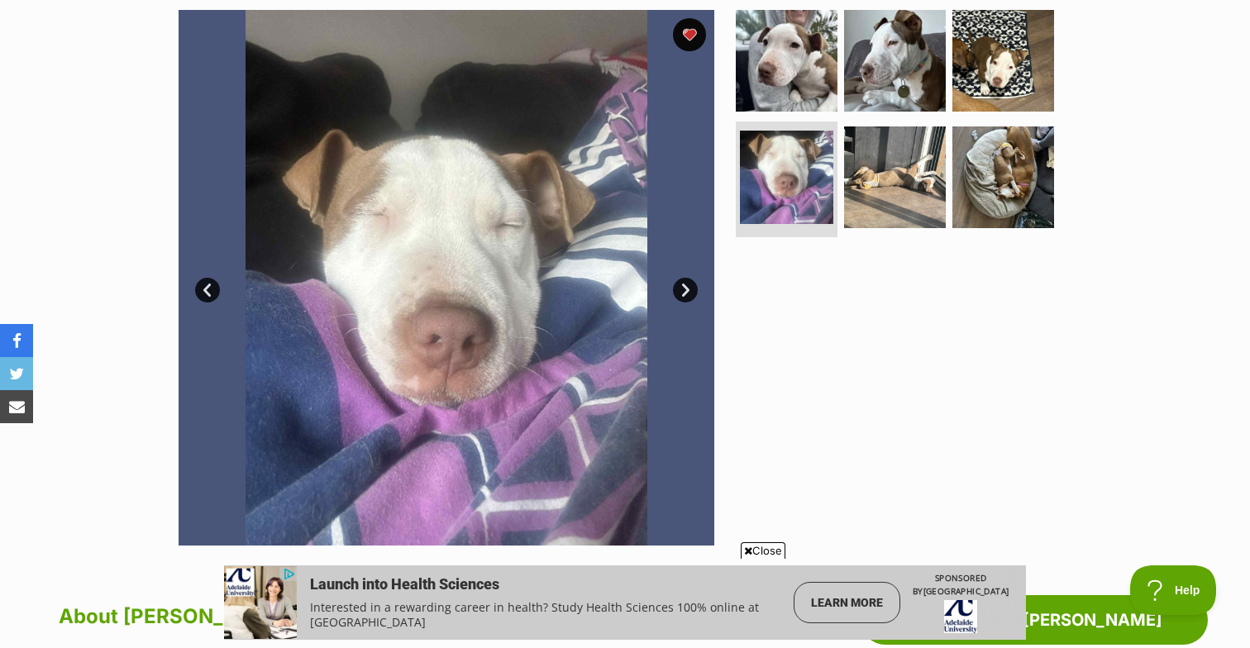
click at [685, 285] on link "Next" at bounding box center [685, 290] width 25 height 25
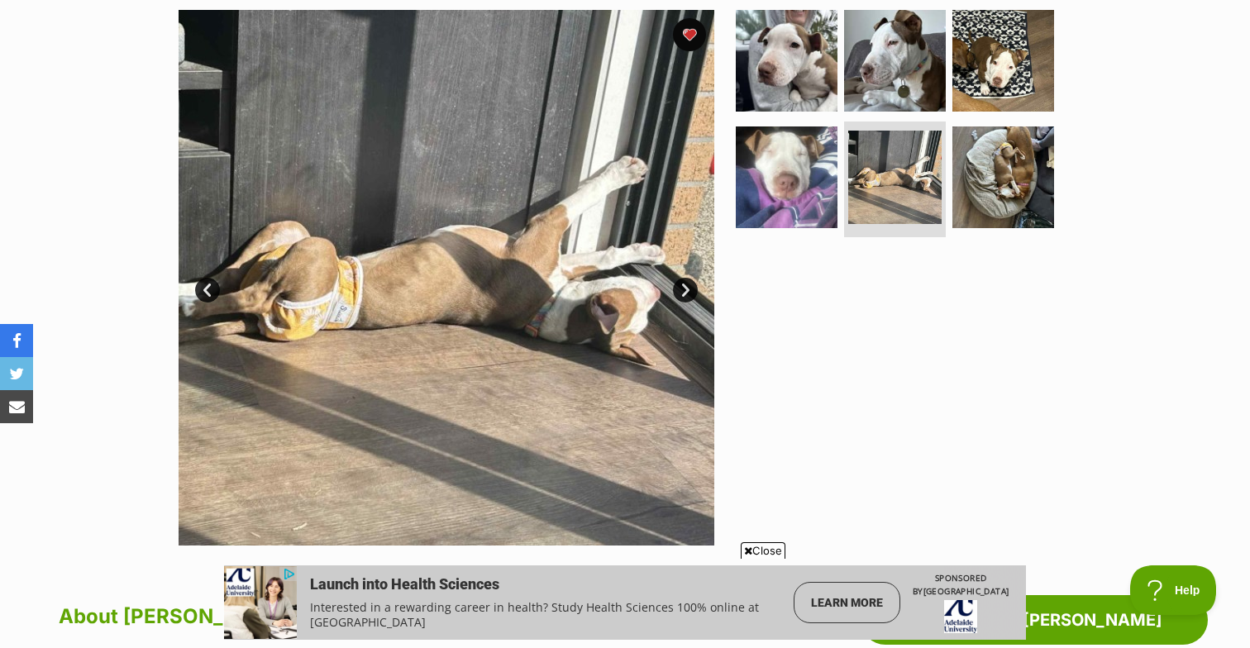
click at [685, 285] on link "Next" at bounding box center [685, 290] width 25 height 25
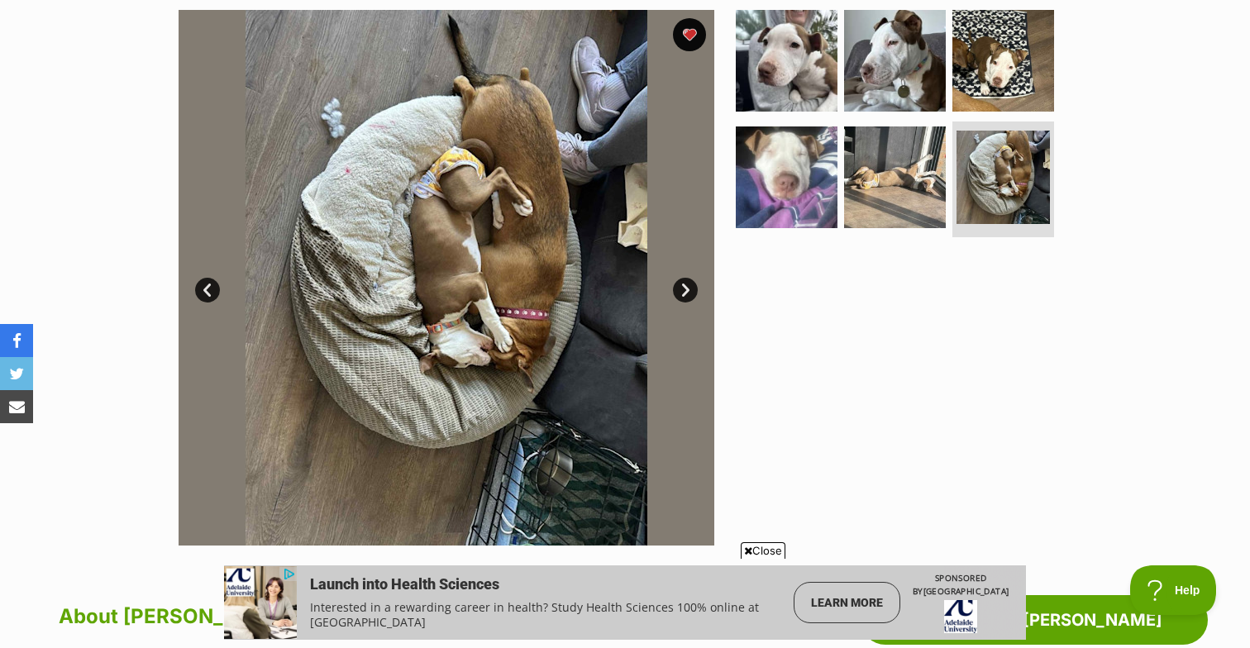
click at [685, 285] on link "Next" at bounding box center [685, 290] width 25 height 25
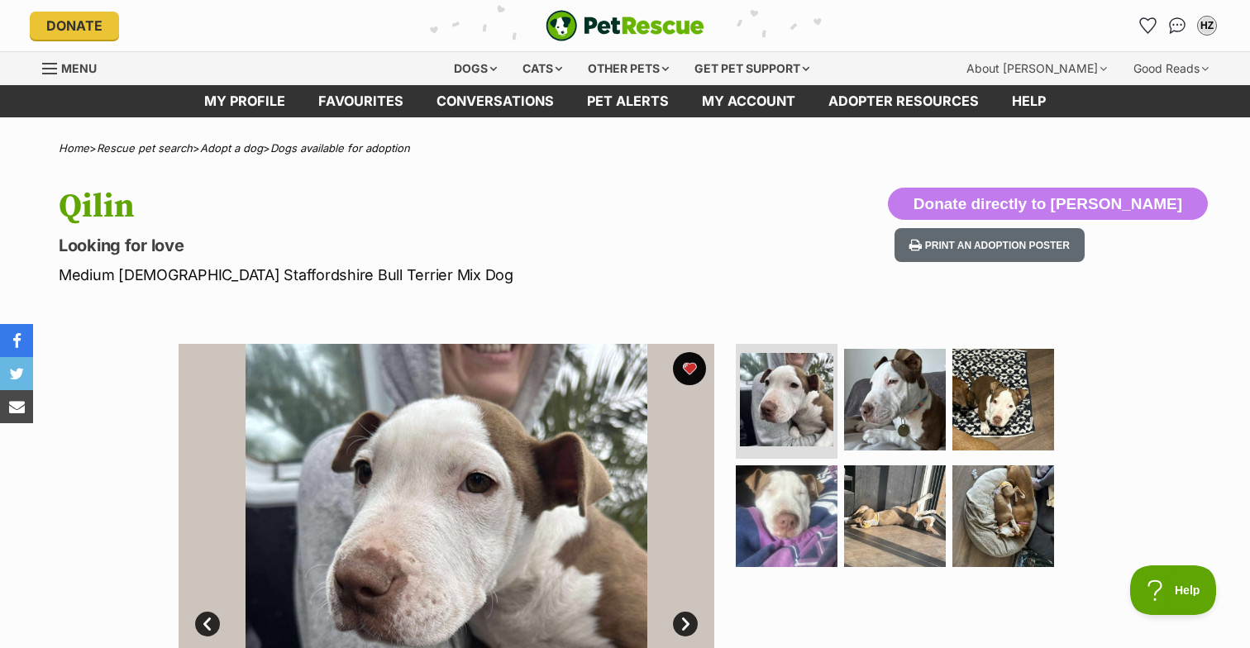
scroll to position [0, 0]
click at [1150, 19] on icon "Favourites" at bounding box center [1148, 25] width 22 height 21
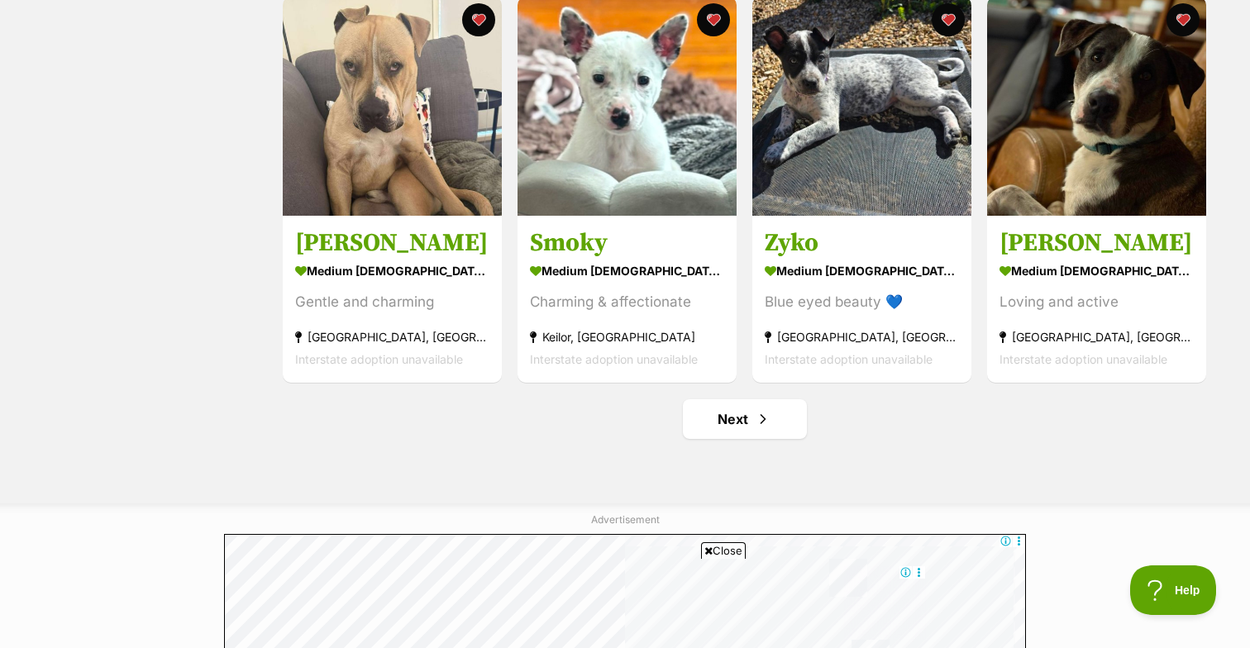
scroll to position [1951, 0]
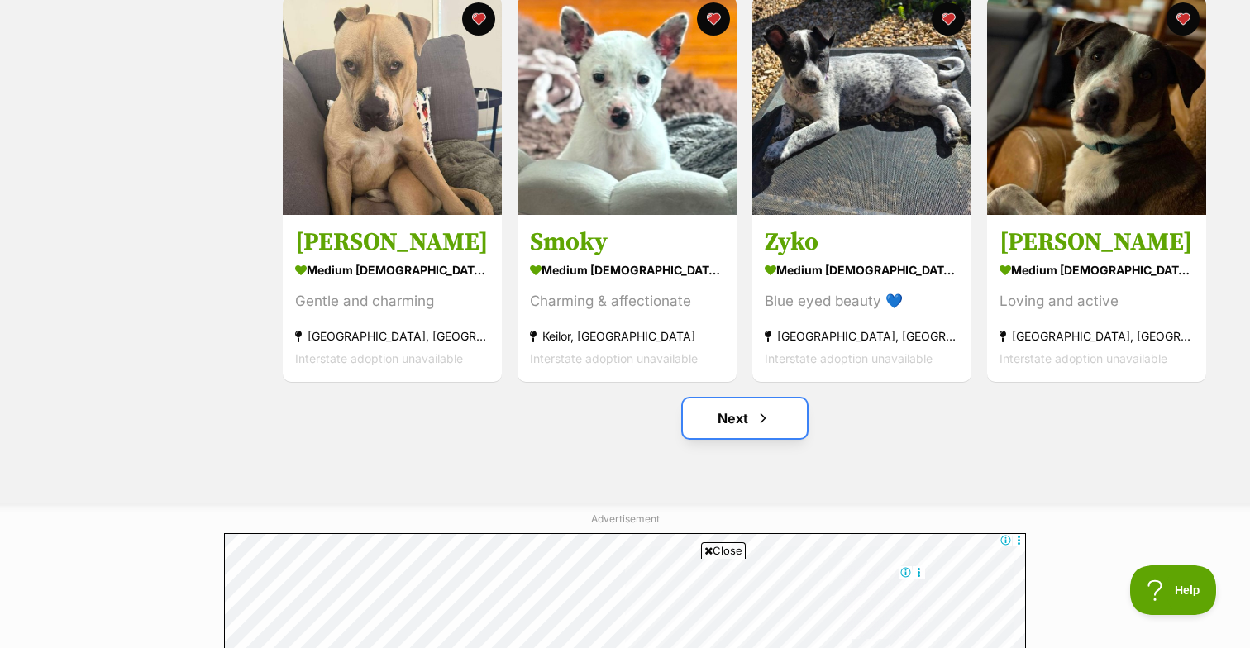
click at [758, 414] on span "Next page" at bounding box center [763, 418] width 17 height 20
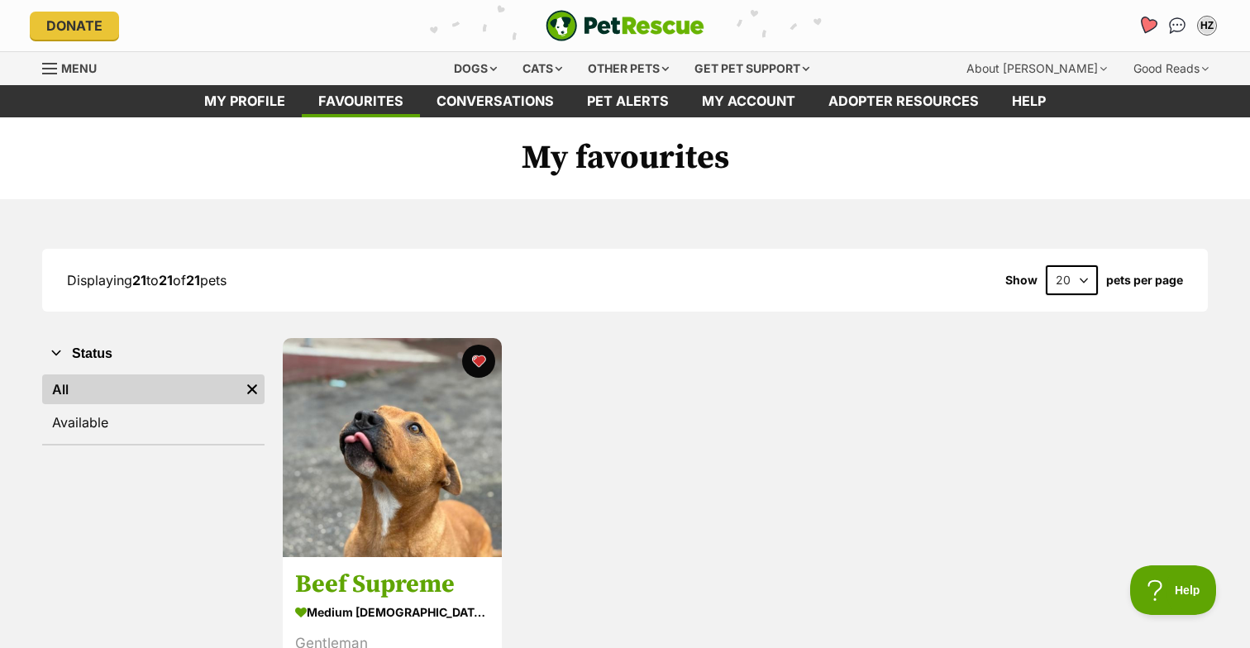
click at [1148, 24] on icon "Favourites" at bounding box center [1148, 25] width 20 height 19
